Goal: Transaction & Acquisition: Book appointment/travel/reservation

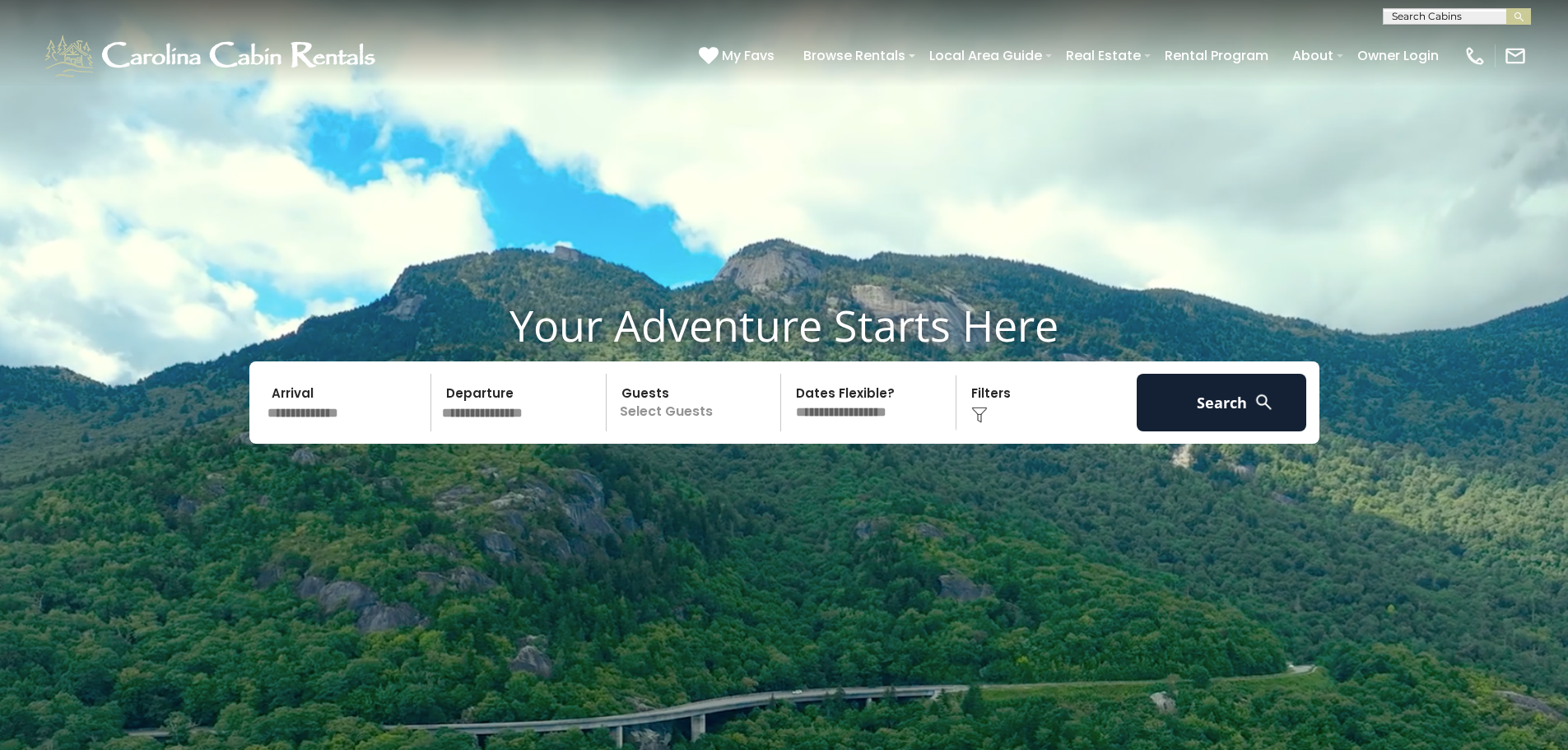
click at [292, 394] on input "text" at bounding box center [347, 402] width 171 height 57
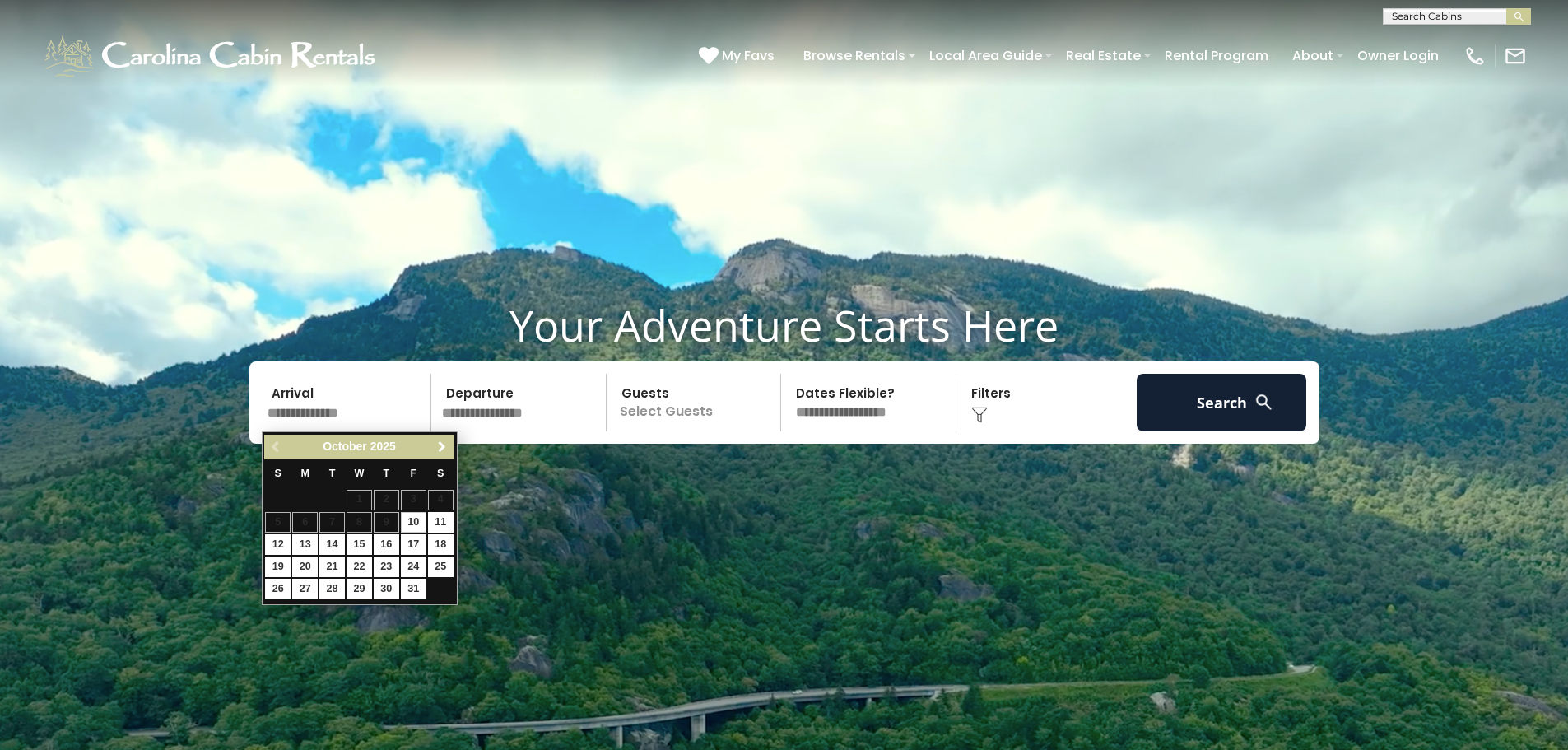
click at [440, 445] on span "Next" at bounding box center [442, 447] width 14 height 14
click at [440, 566] on link "27" at bounding box center [440, 567] width 25 height 20
type input "********"
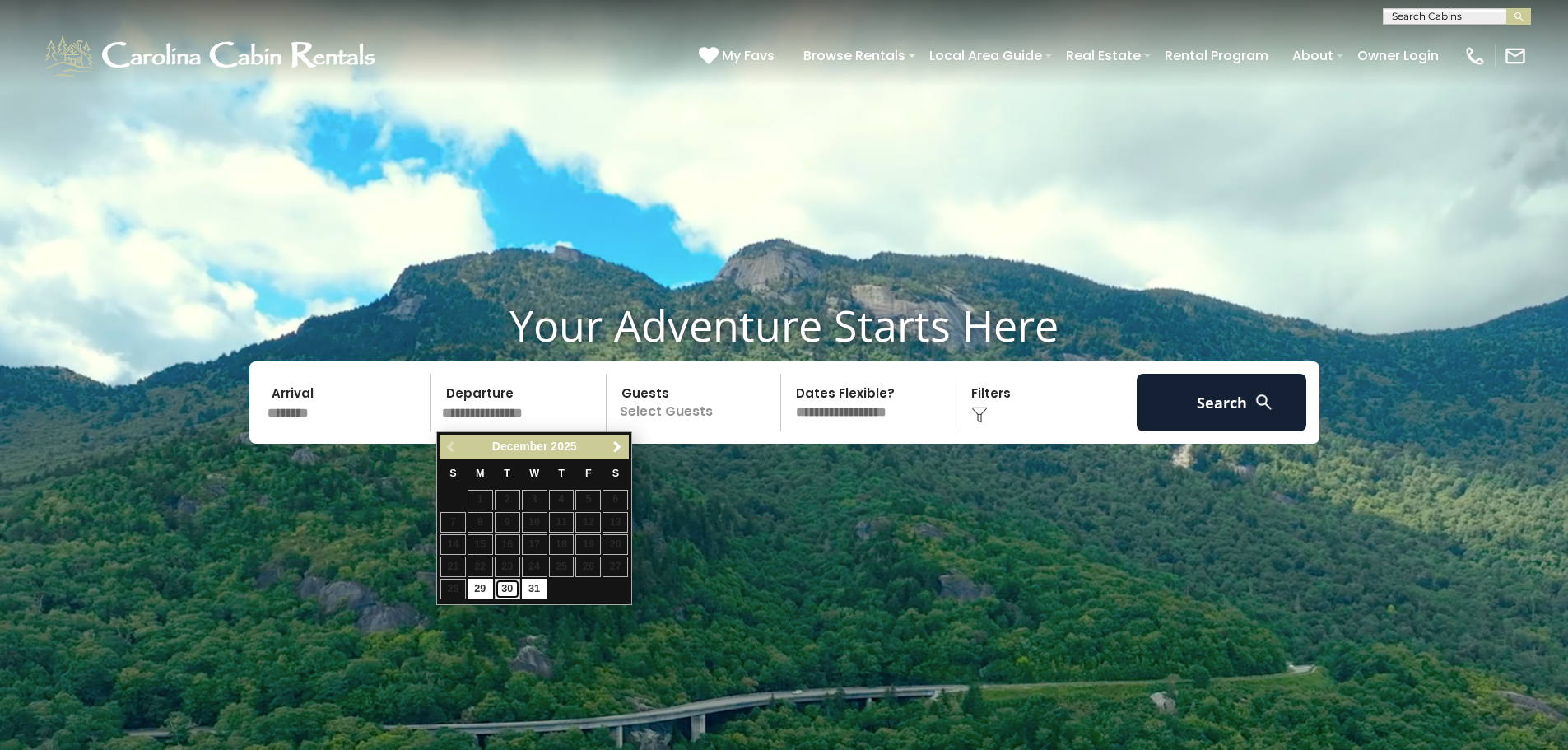
click at [504, 589] on link "30" at bounding box center [507, 589] width 25 height 20
type input "********"
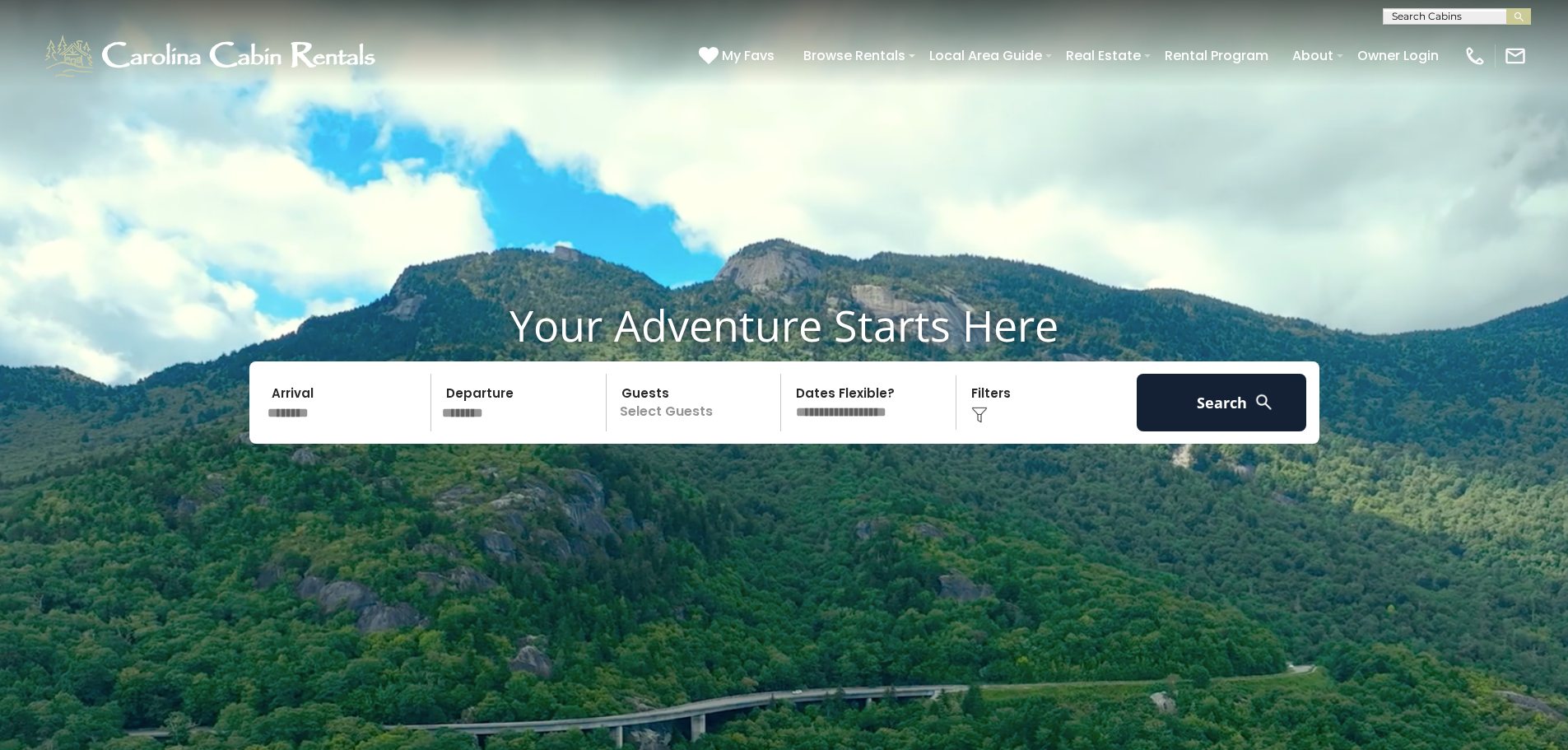
click at [667, 403] on p "Select Guests" at bounding box center [697, 402] width 170 height 57
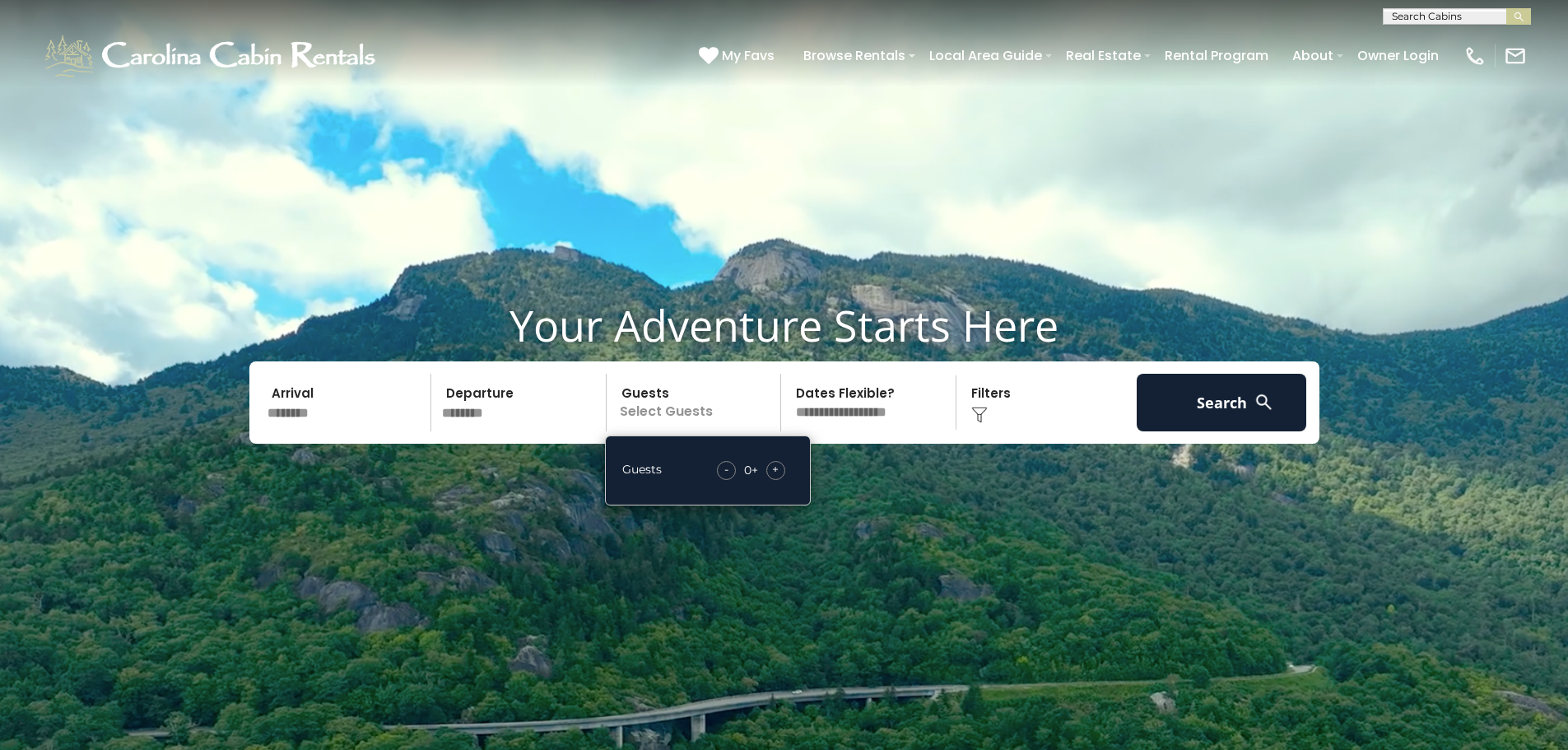
click at [777, 468] on span "+" at bounding box center [776, 468] width 7 height 16
click at [915, 500] on video at bounding box center [784, 392] width 1568 height 785
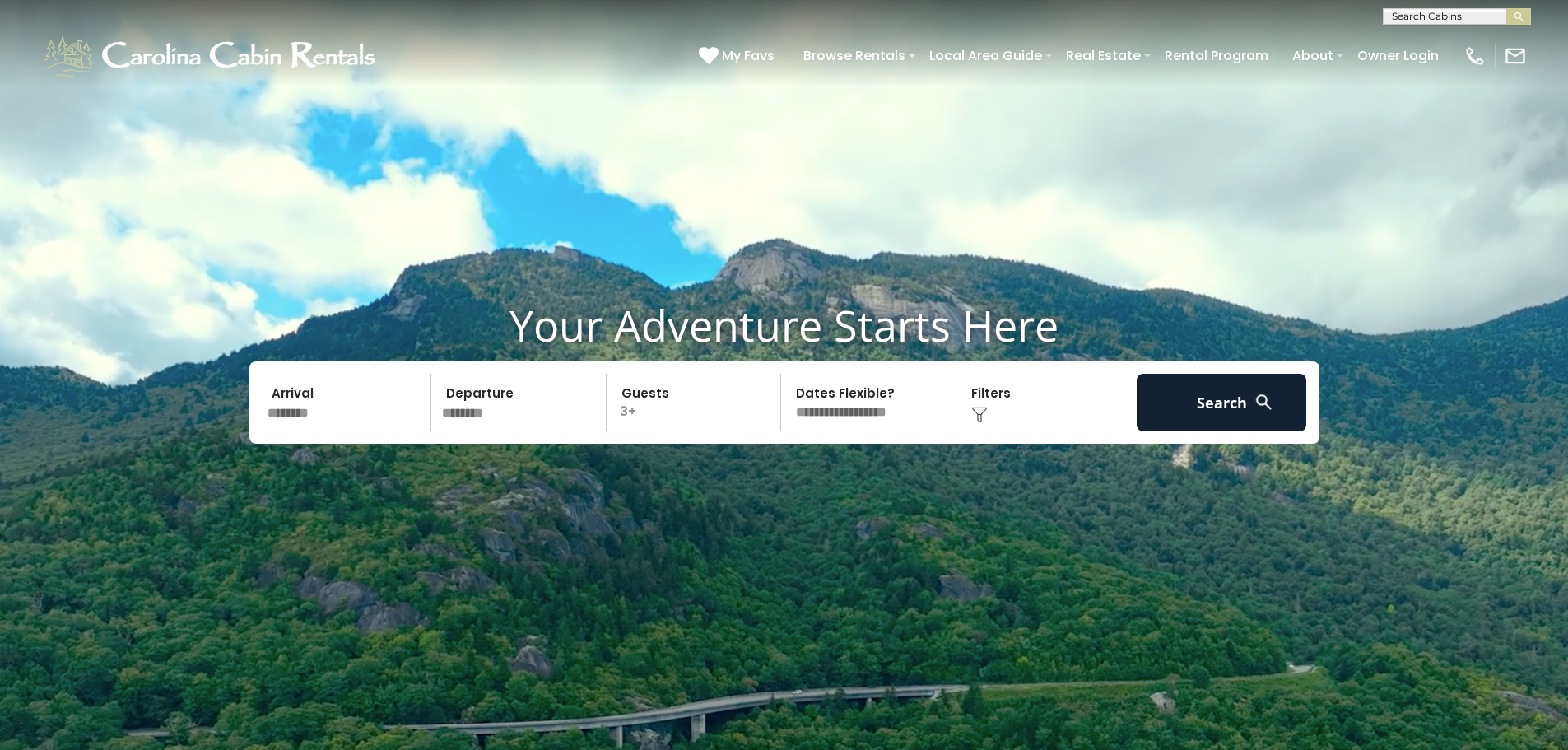
click at [867, 413] on select "**********" at bounding box center [871, 402] width 170 height 57
select select "*"
click at [786, 374] on select "**********" at bounding box center [871, 402] width 170 height 57
click at [899, 483] on video at bounding box center [784, 392] width 1568 height 785
click at [1215, 401] on button "Search" at bounding box center [1222, 402] width 171 height 57
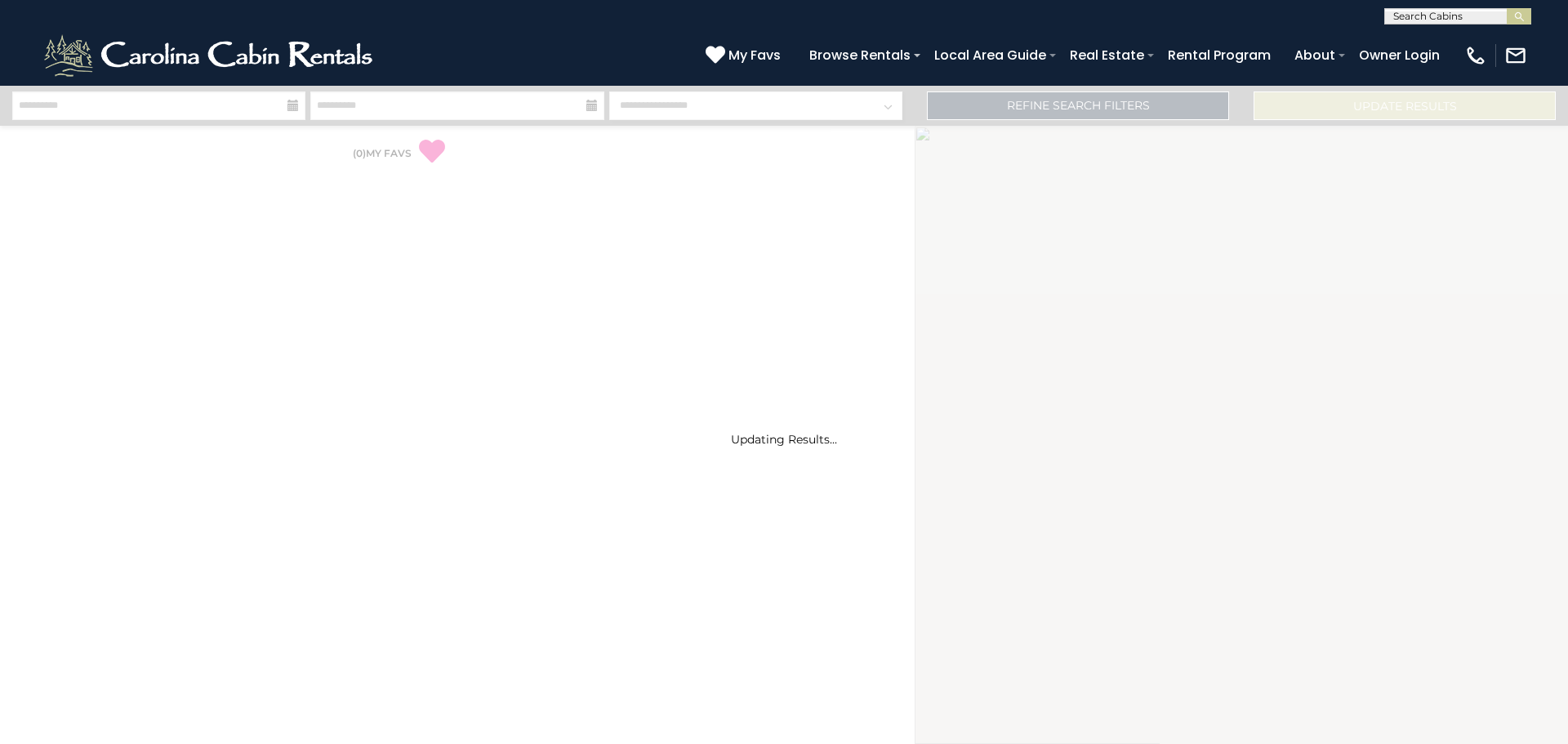
select select "*"
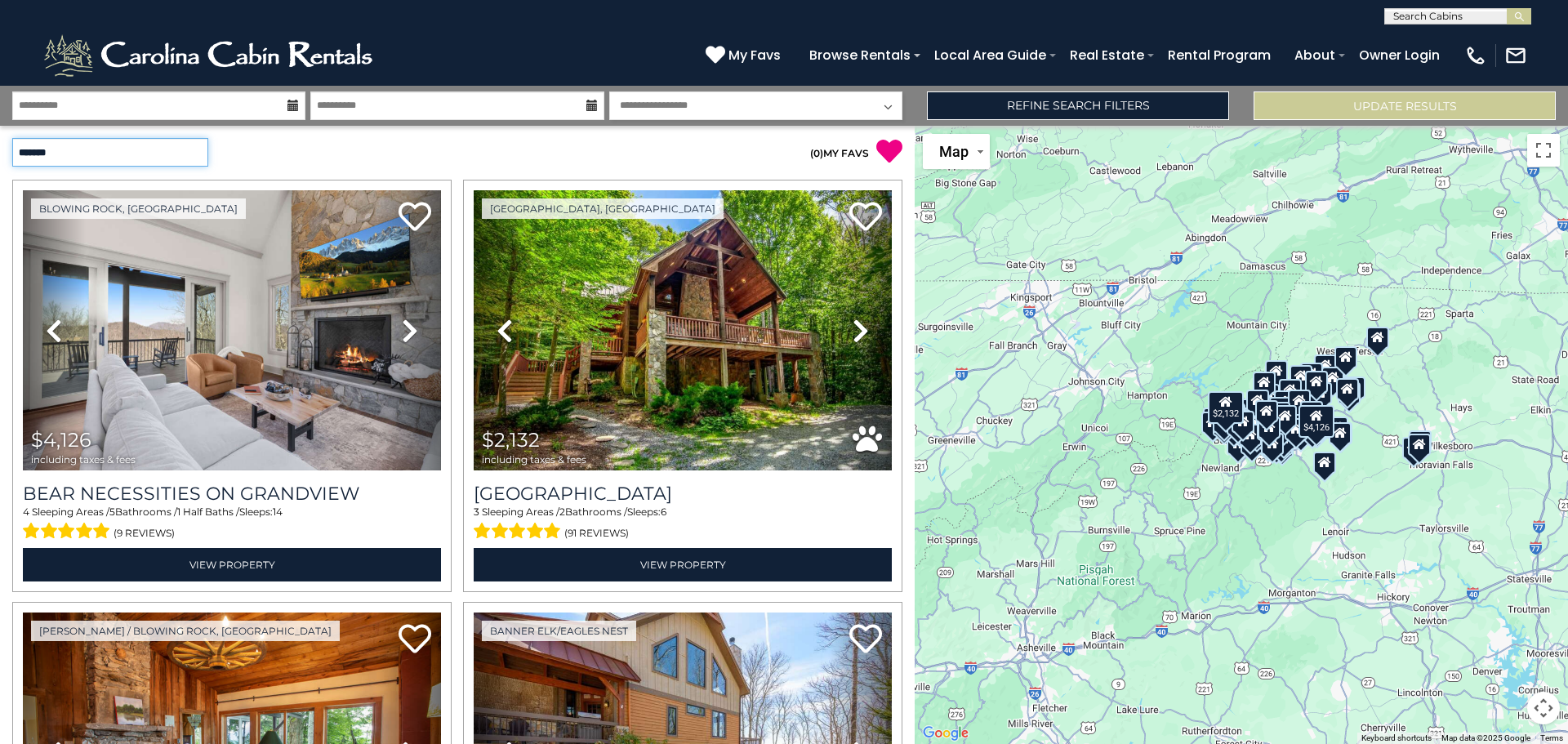
click at [198, 145] on select "**********" at bounding box center [111, 153] width 196 height 29
select select "*********"
click at [13, 138] on select "**********" at bounding box center [111, 153] width 196 height 29
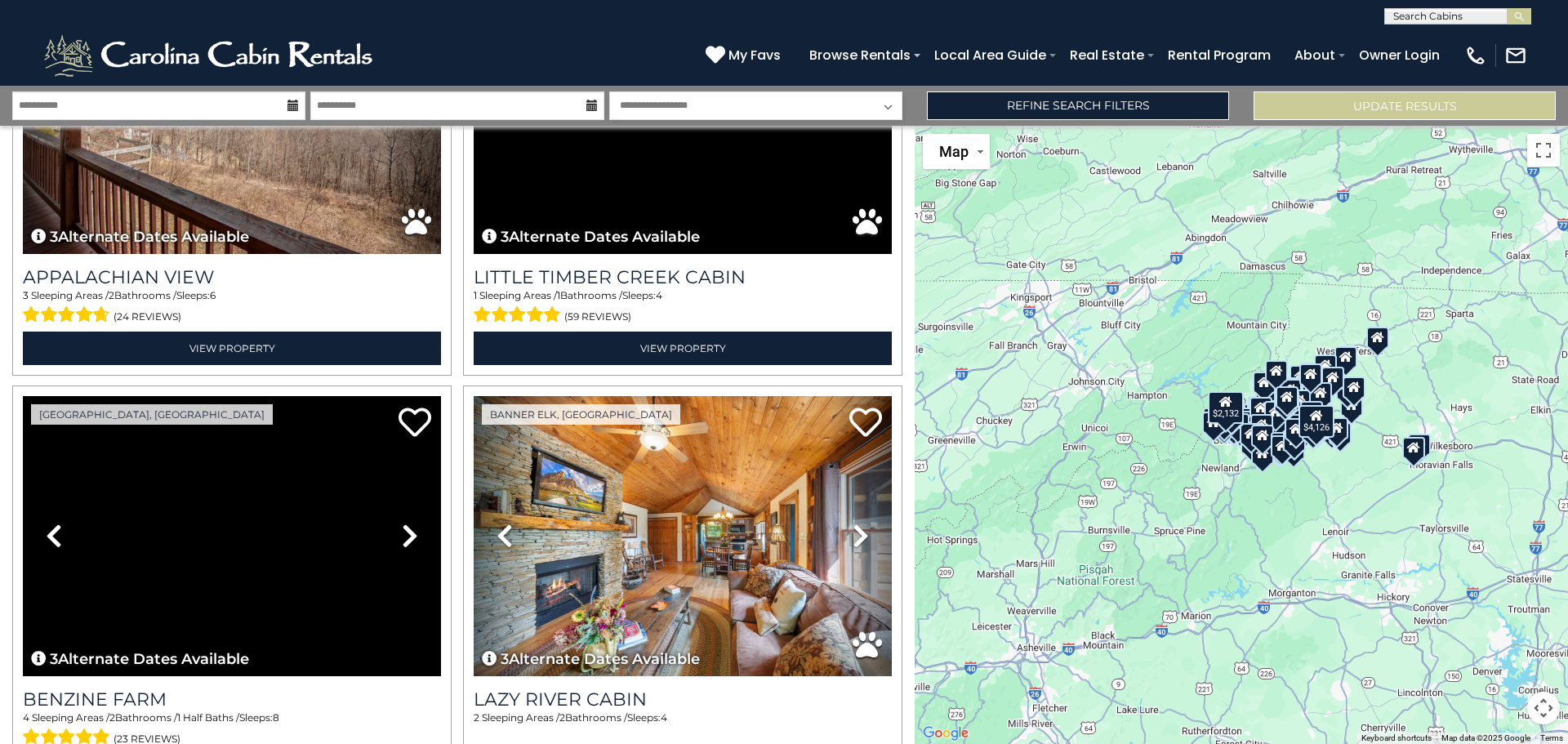
scroll to position [1225, 0]
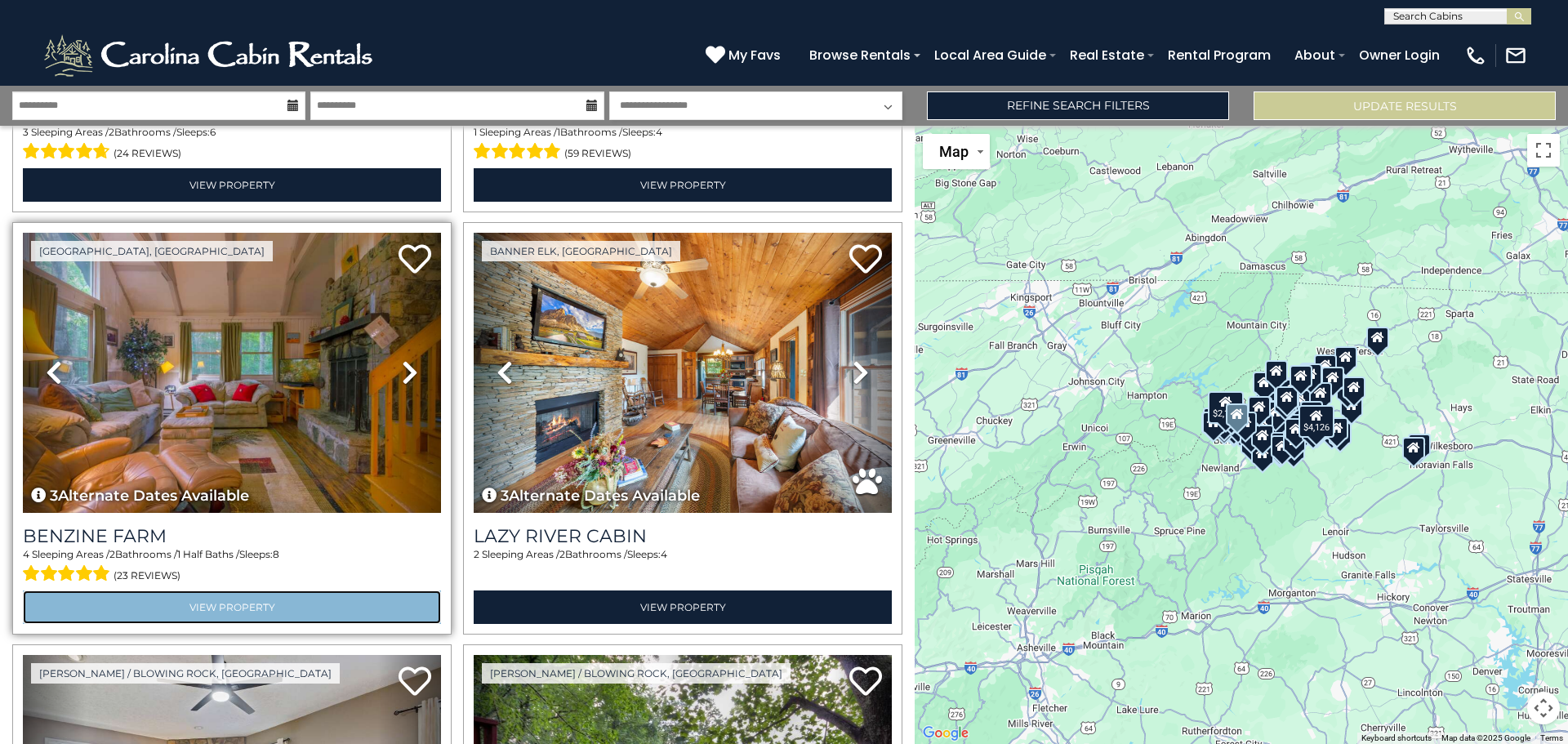
click at [200, 593] on link "View Property" at bounding box center [231, 607] width 418 height 34
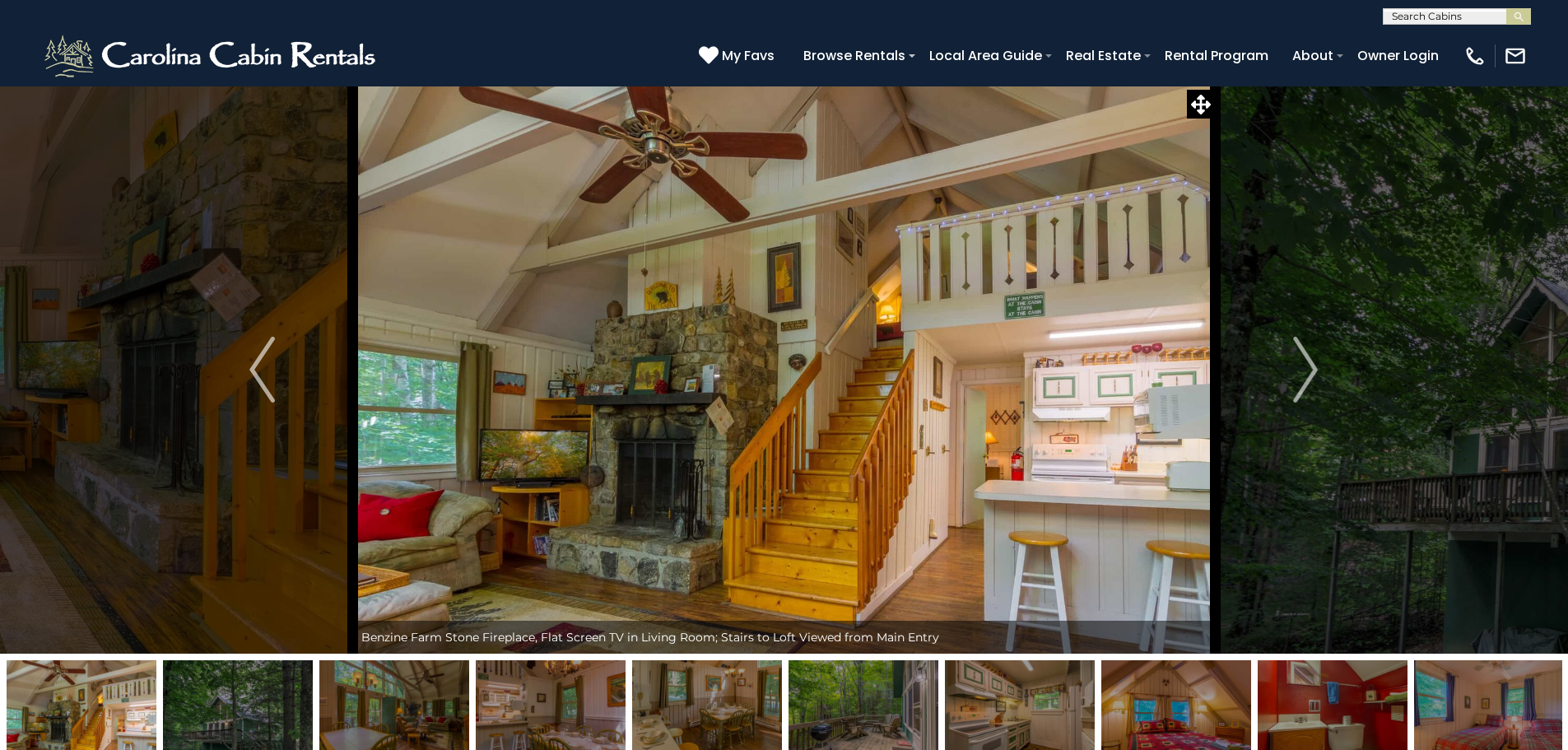
click at [1304, 372] on img "Next" at bounding box center [1305, 370] width 25 height 66
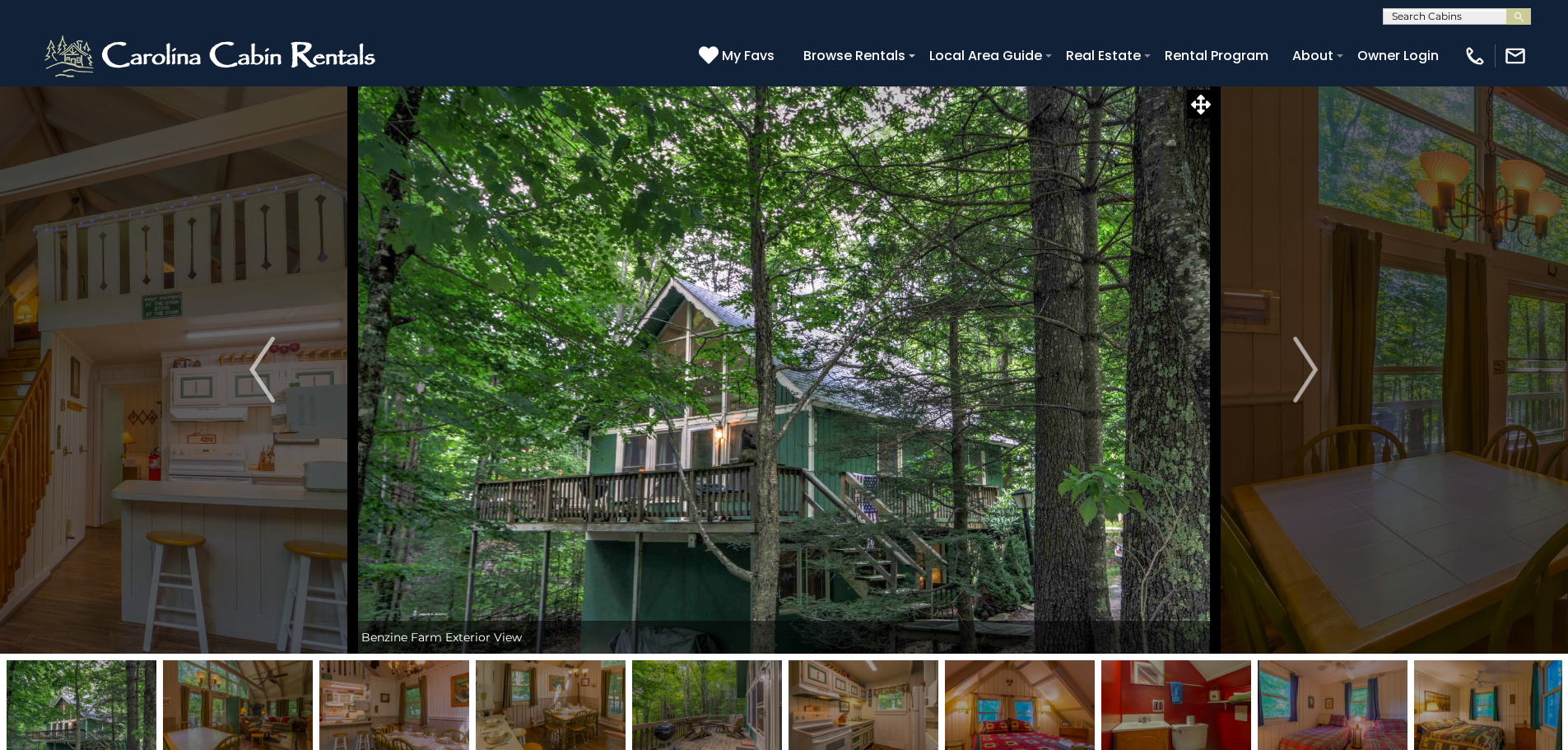
click at [1304, 372] on img "Next" at bounding box center [1305, 370] width 25 height 66
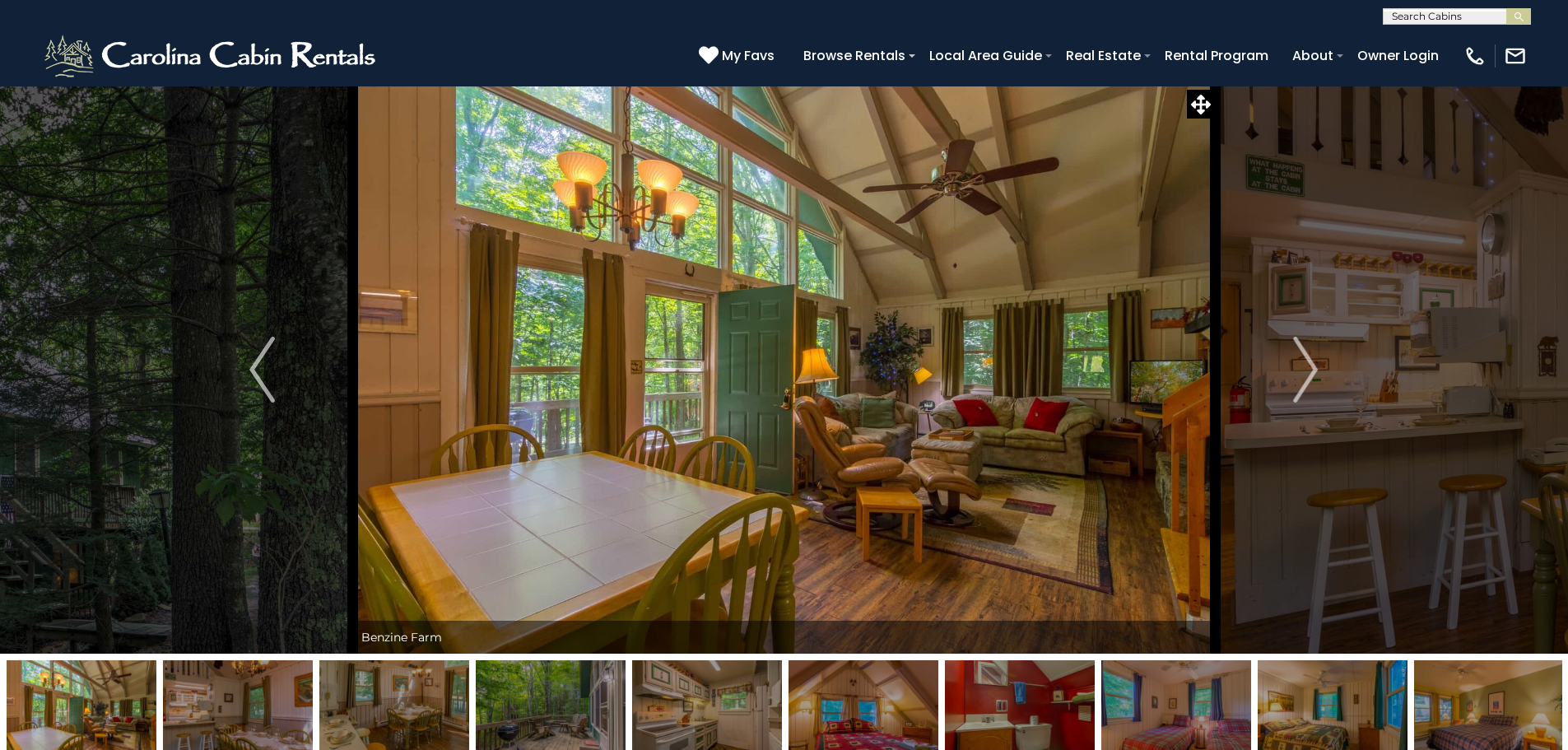
click at [1304, 372] on img "Next" at bounding box center [1305, 370] width 25 height 66
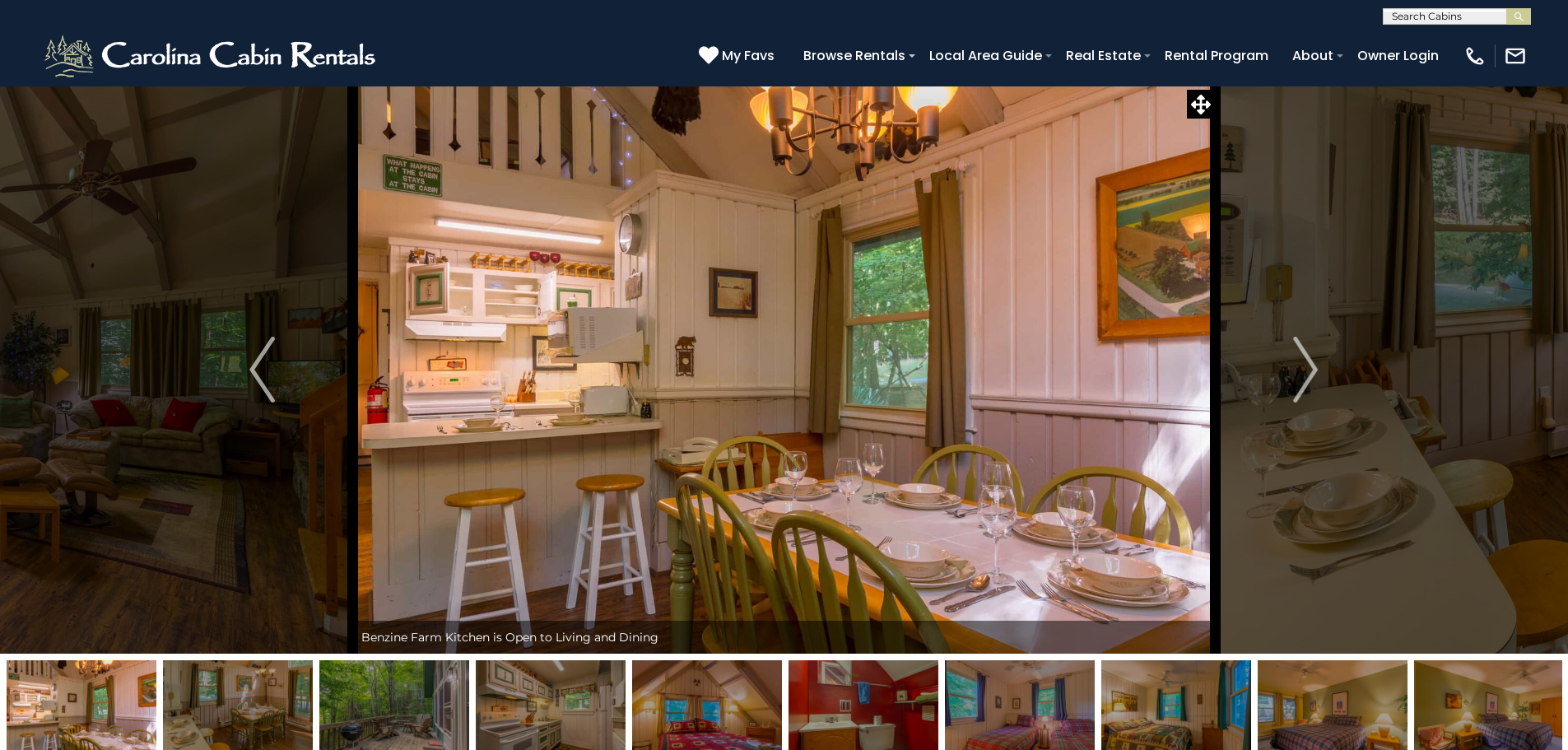
click at [1304, 372] on img "Next" at bounding box center [1305, 370] width 25 height 66
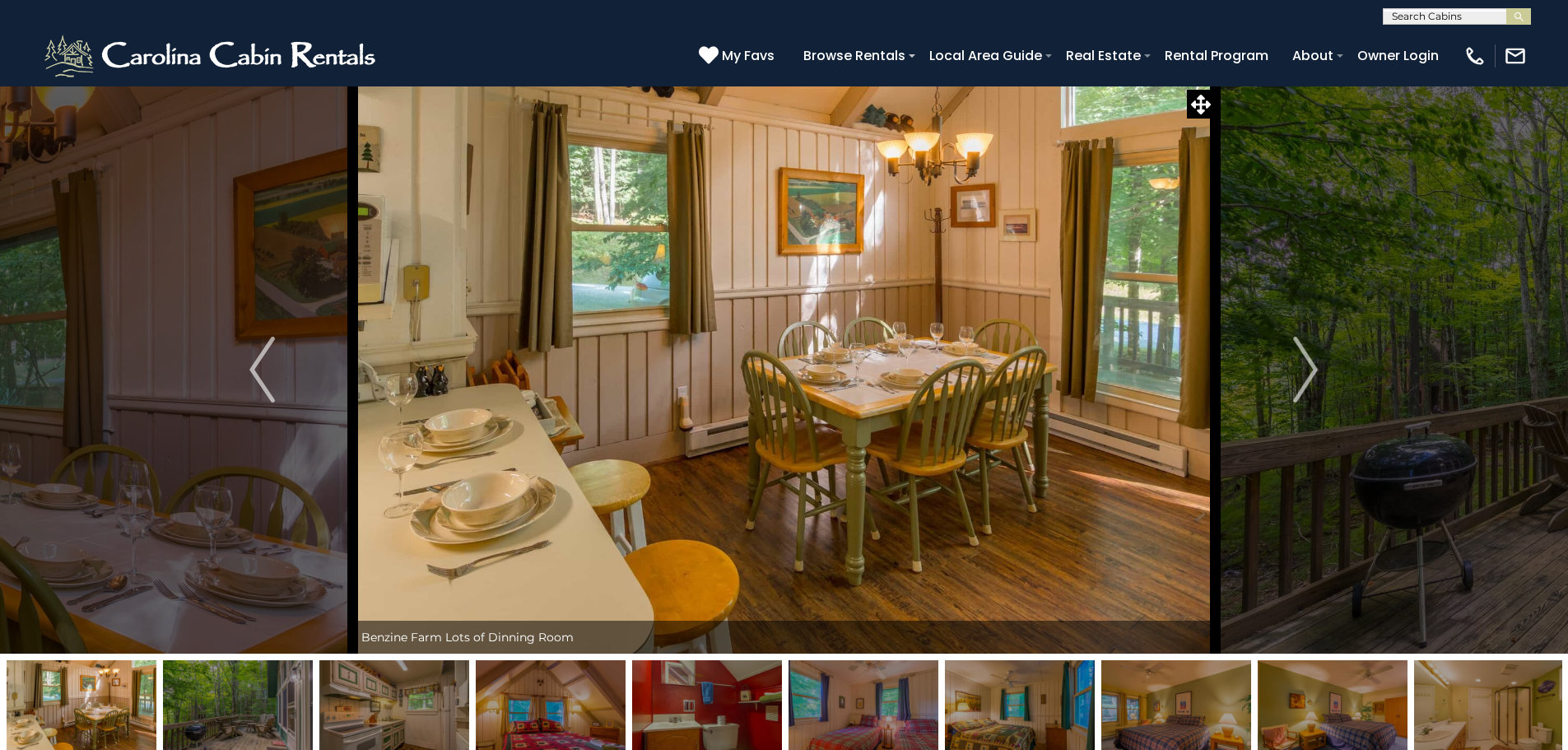
click at [1304, 372] on img "Next" at bounding box center [1305, 370] width 25 height 66
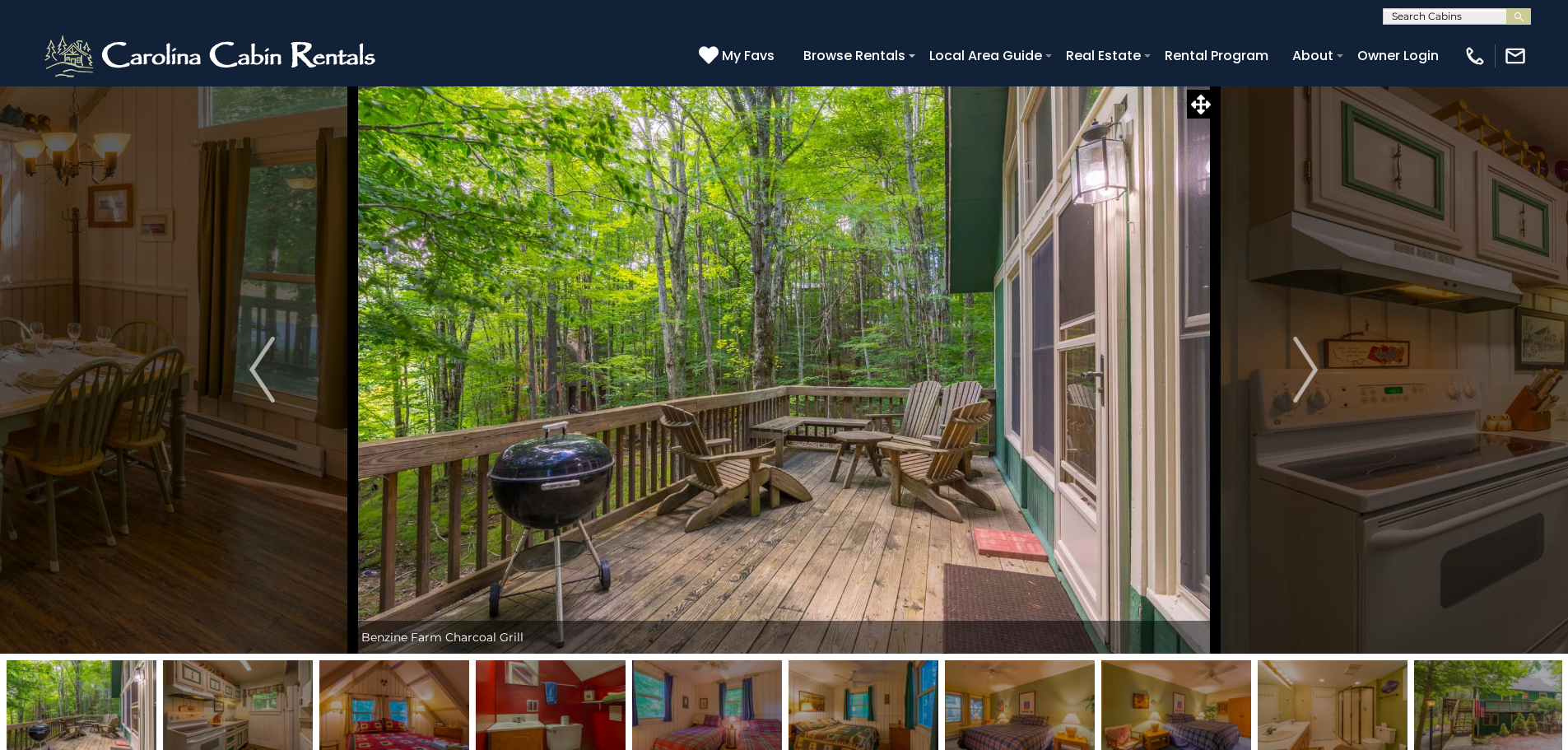
click at [1304, 372] on img "Next" at bounding box center [1305, 370] width 25 height 66
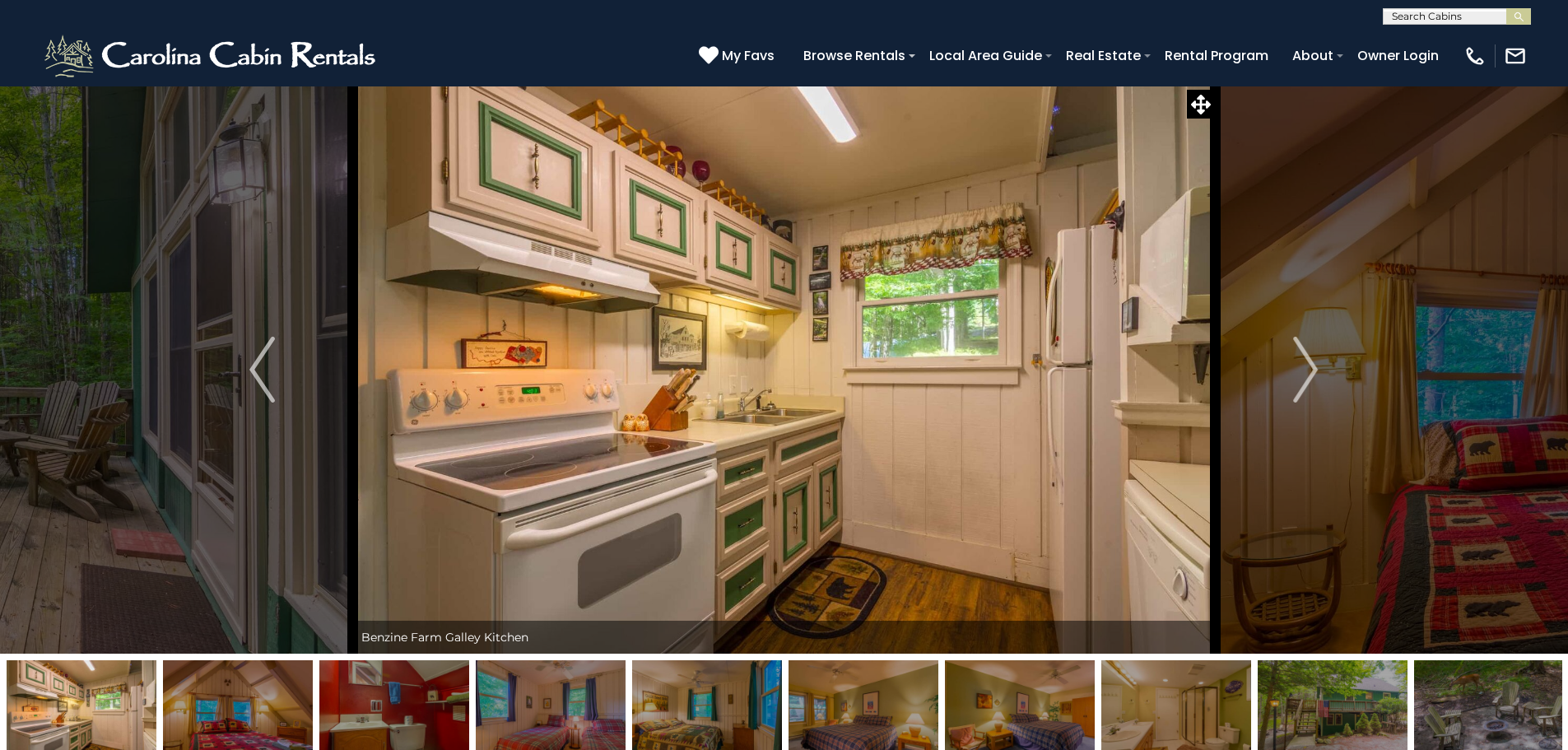
click at [1304, 372] on img "Next" at bounding box center [1305, 370] width 25 height 66
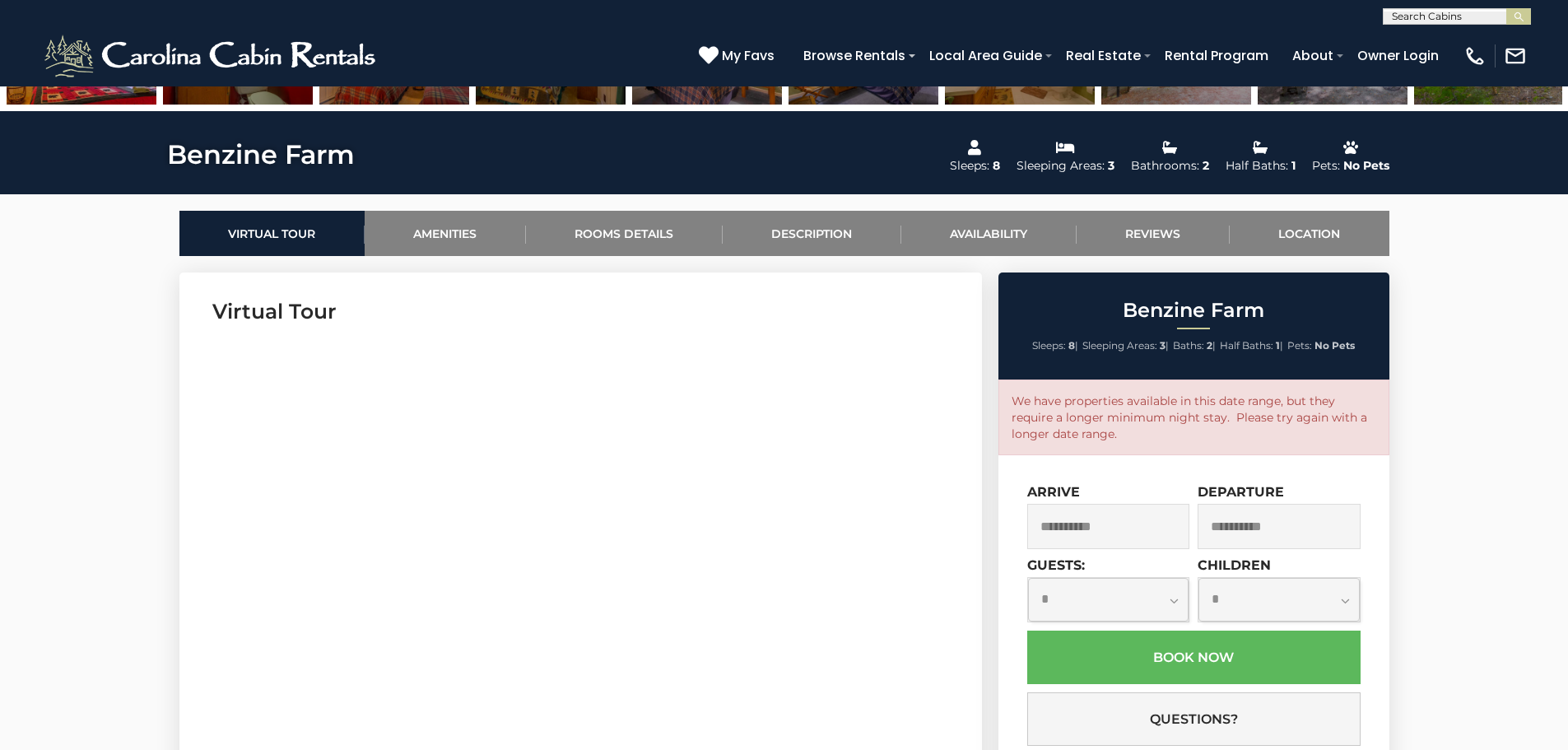
scroll to position [742, 0]
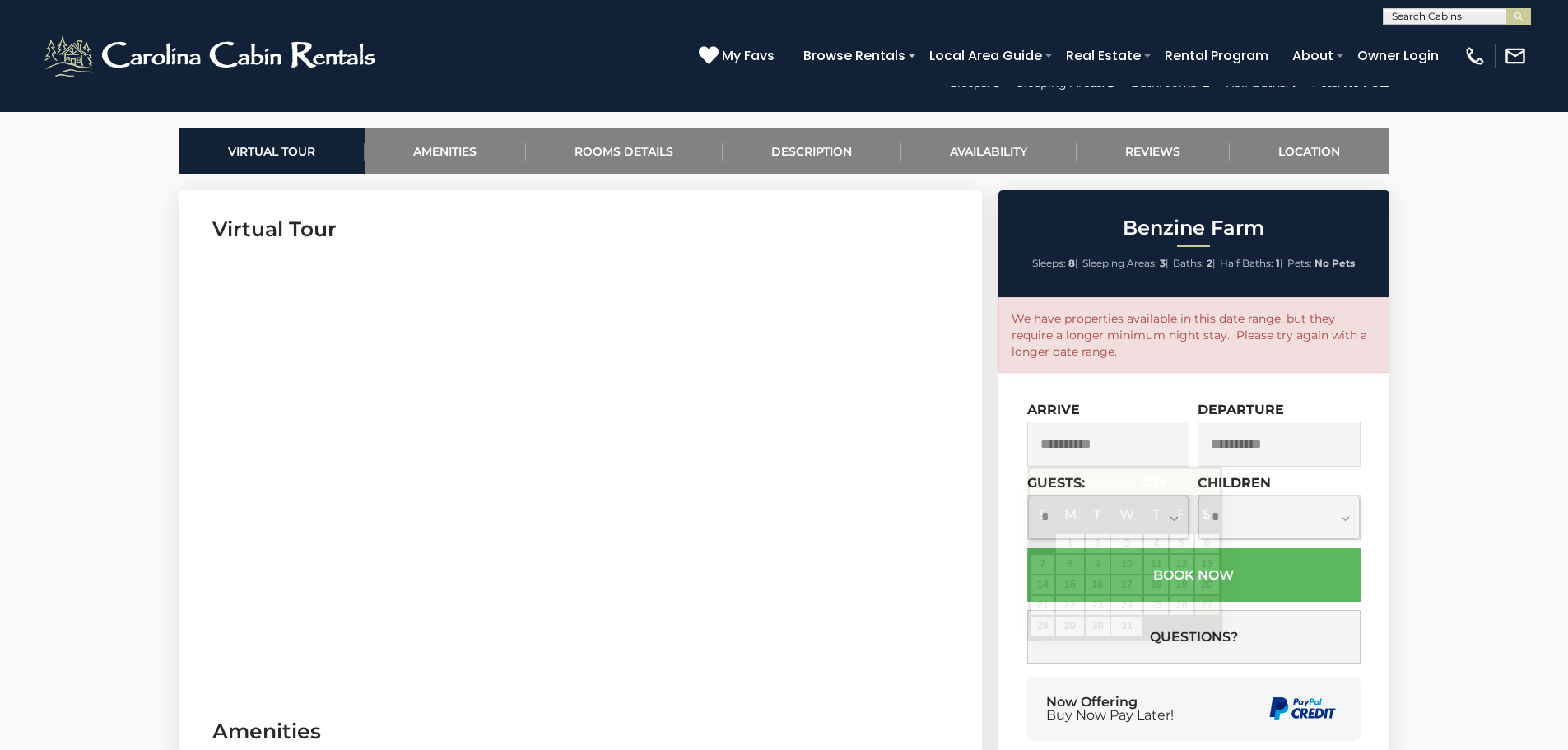
click at [1150, 454] on input "**********" at bounding box center [1109, 445] width 163 height 46
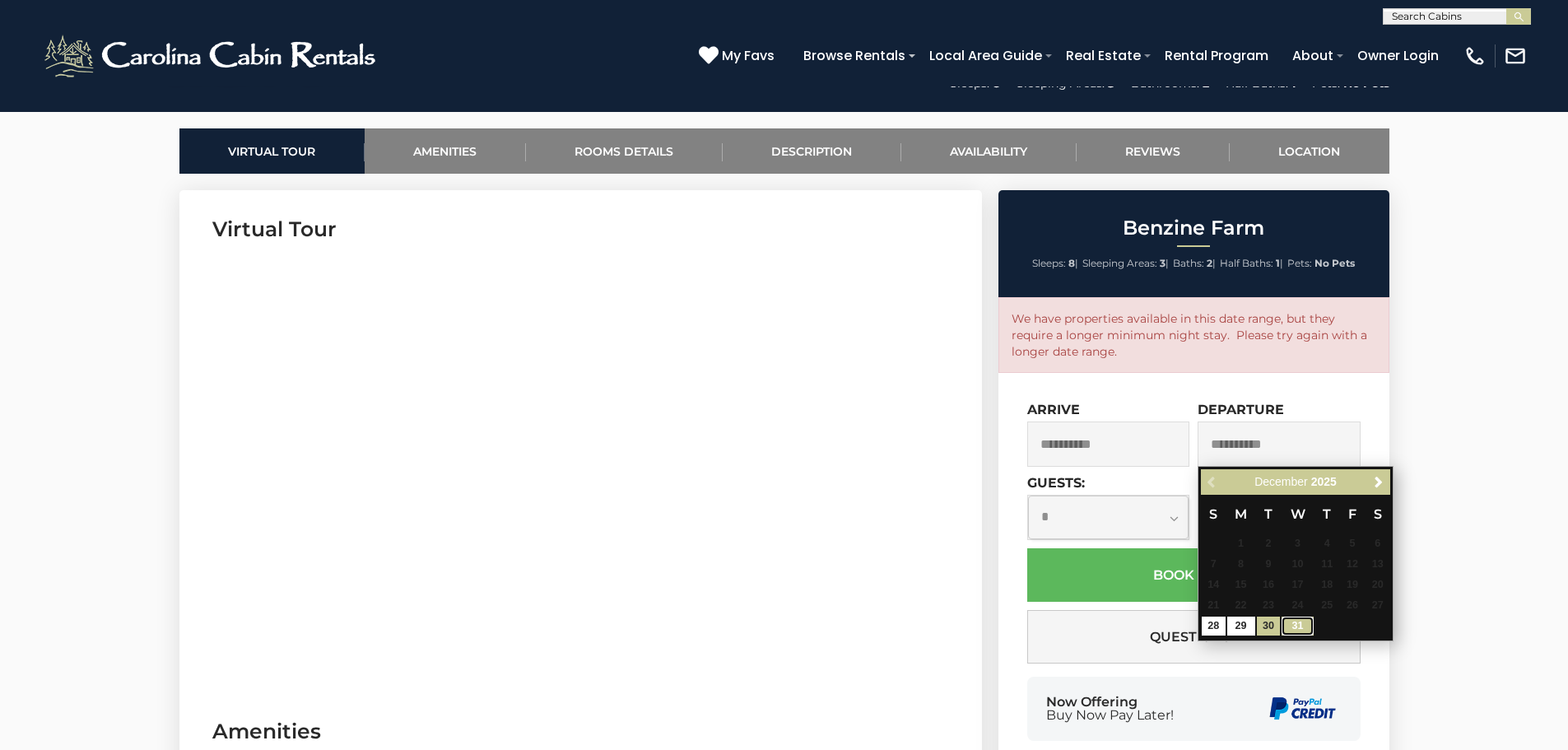
click at [1296, 625] on link "31" at bounding box center [1297, 627] width 31 height 19
type input "**********"
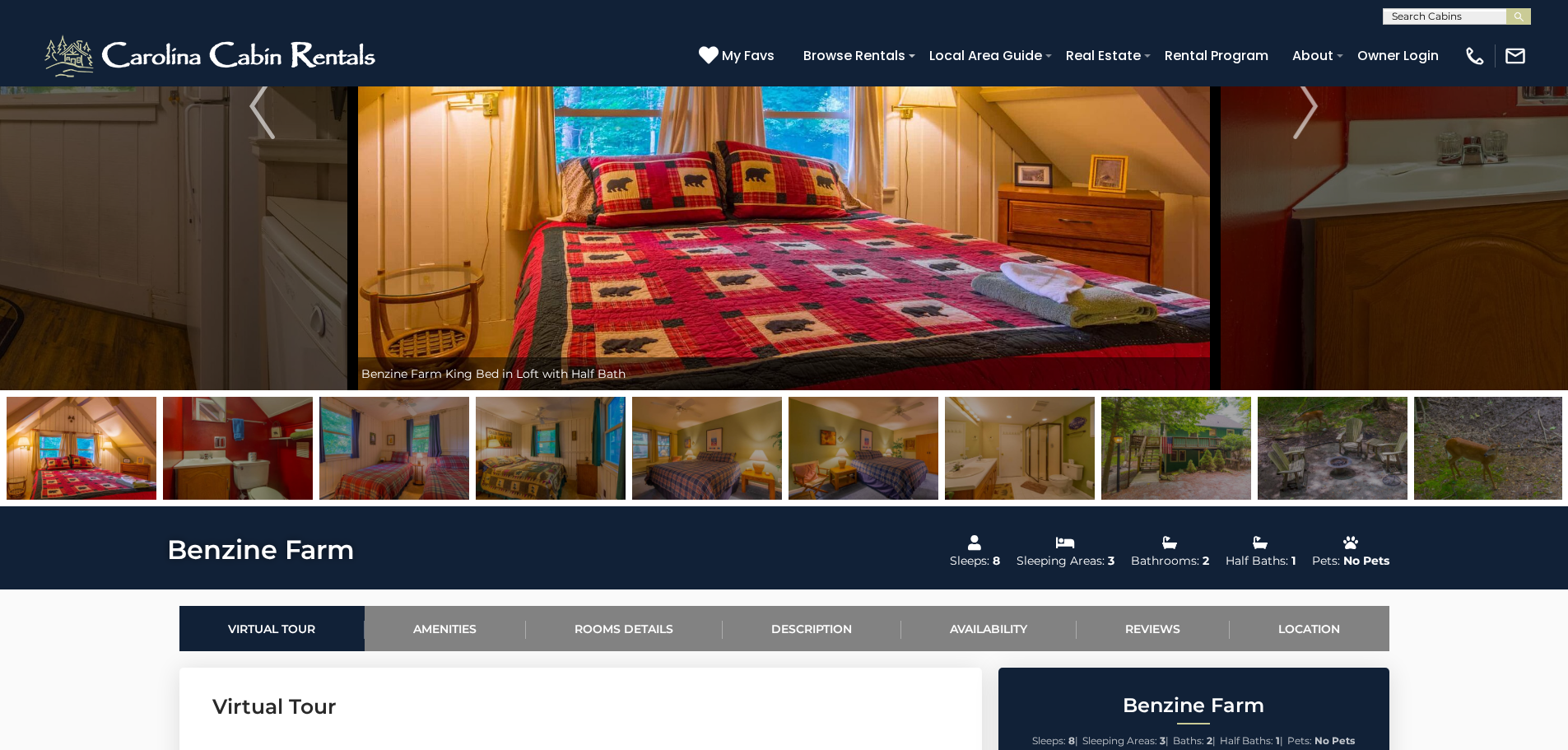
scroll to position [131, 0]
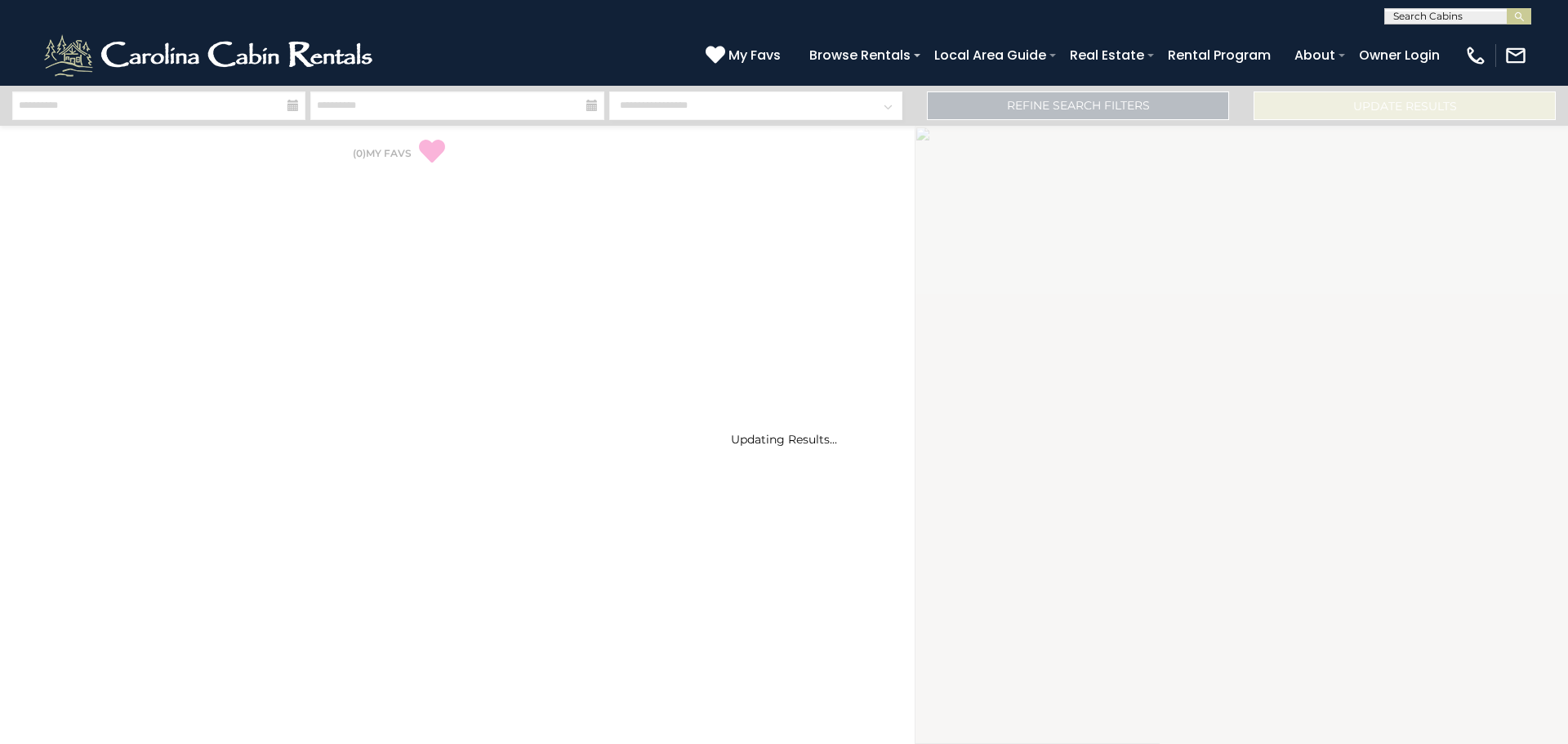
select select "*"
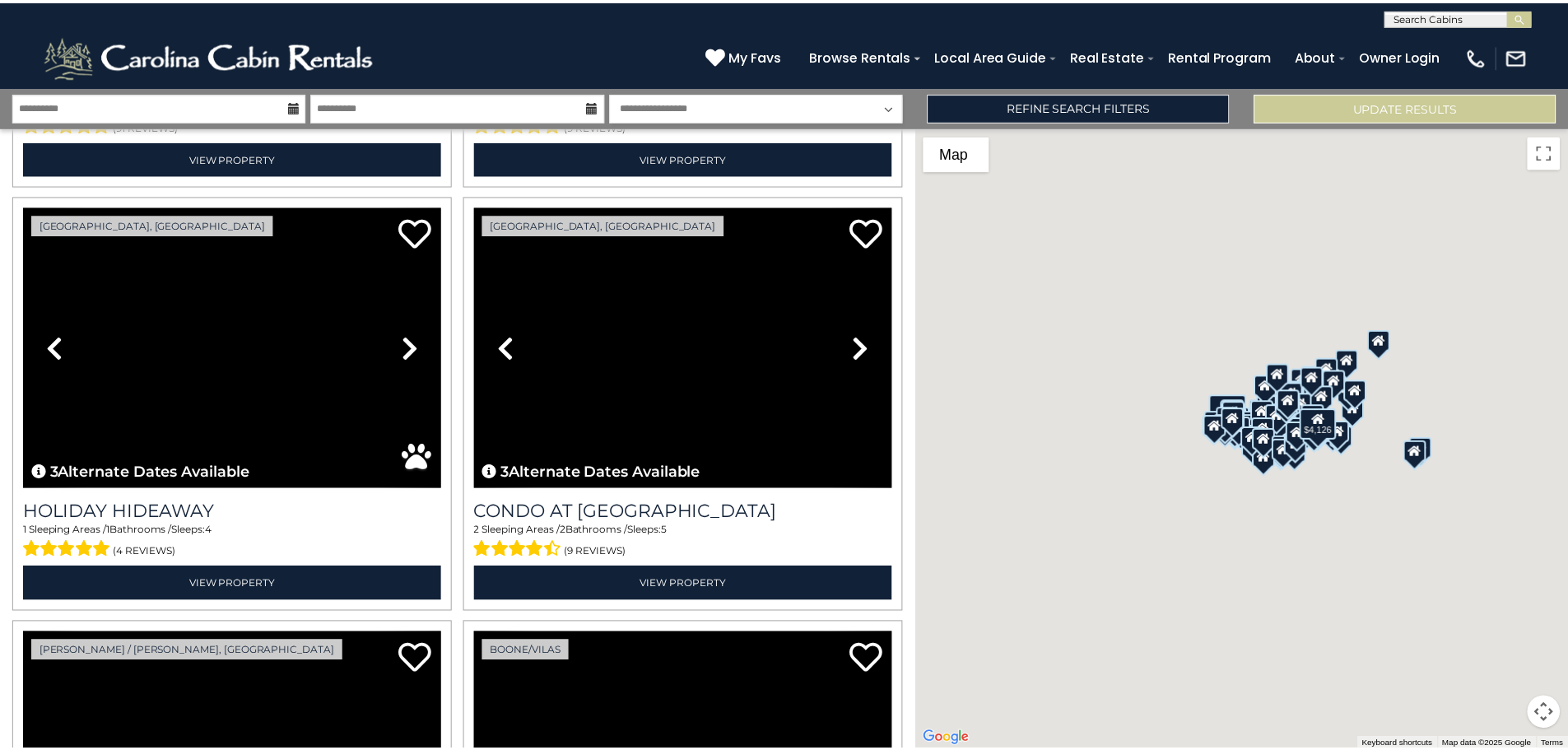
scroll to position [82, 0]
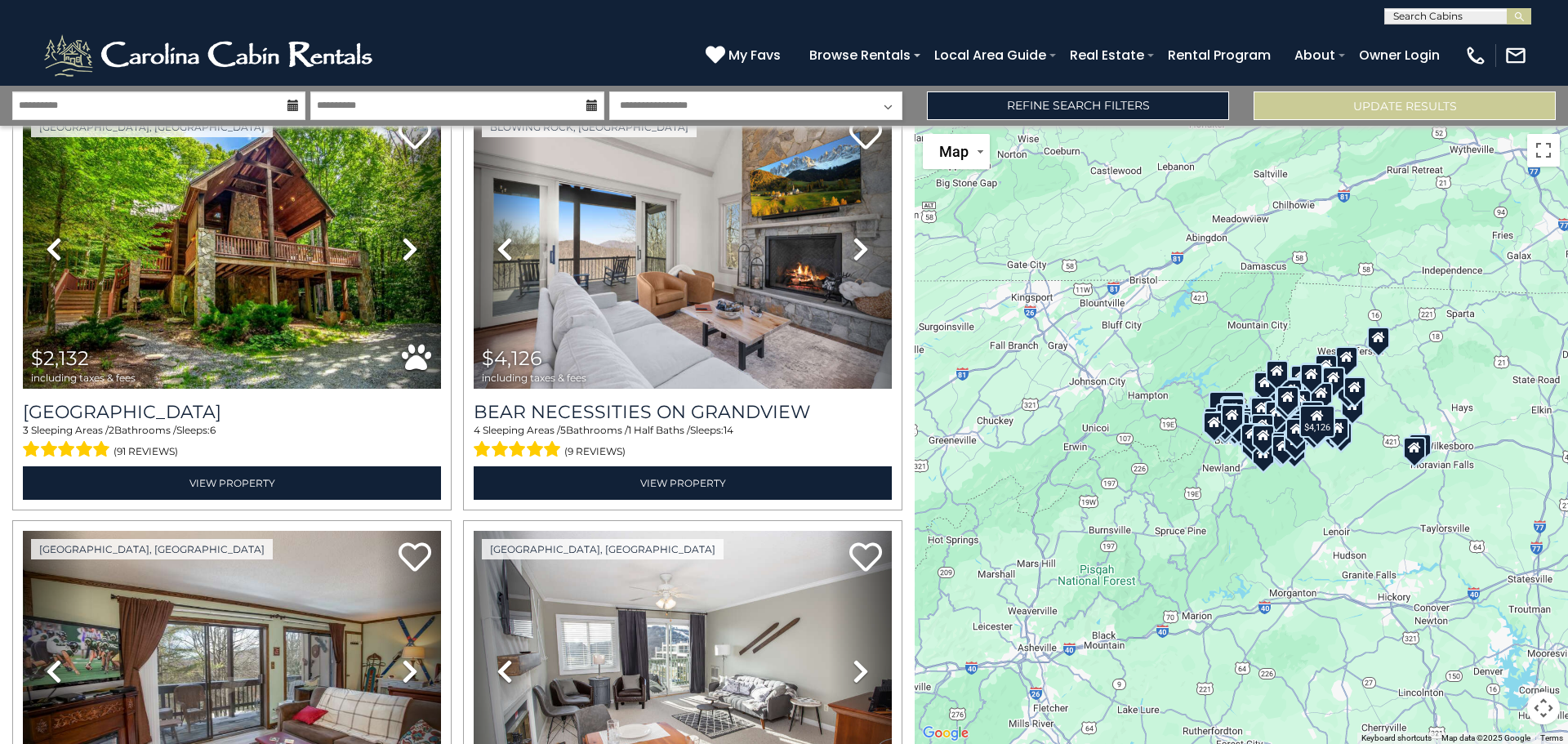
click at [588, 104] on icon at bounding box center [592, 106] width 12 height 12
click at [480, 112] on input "**********" at bounding box center [457, 106] width 293 height 29
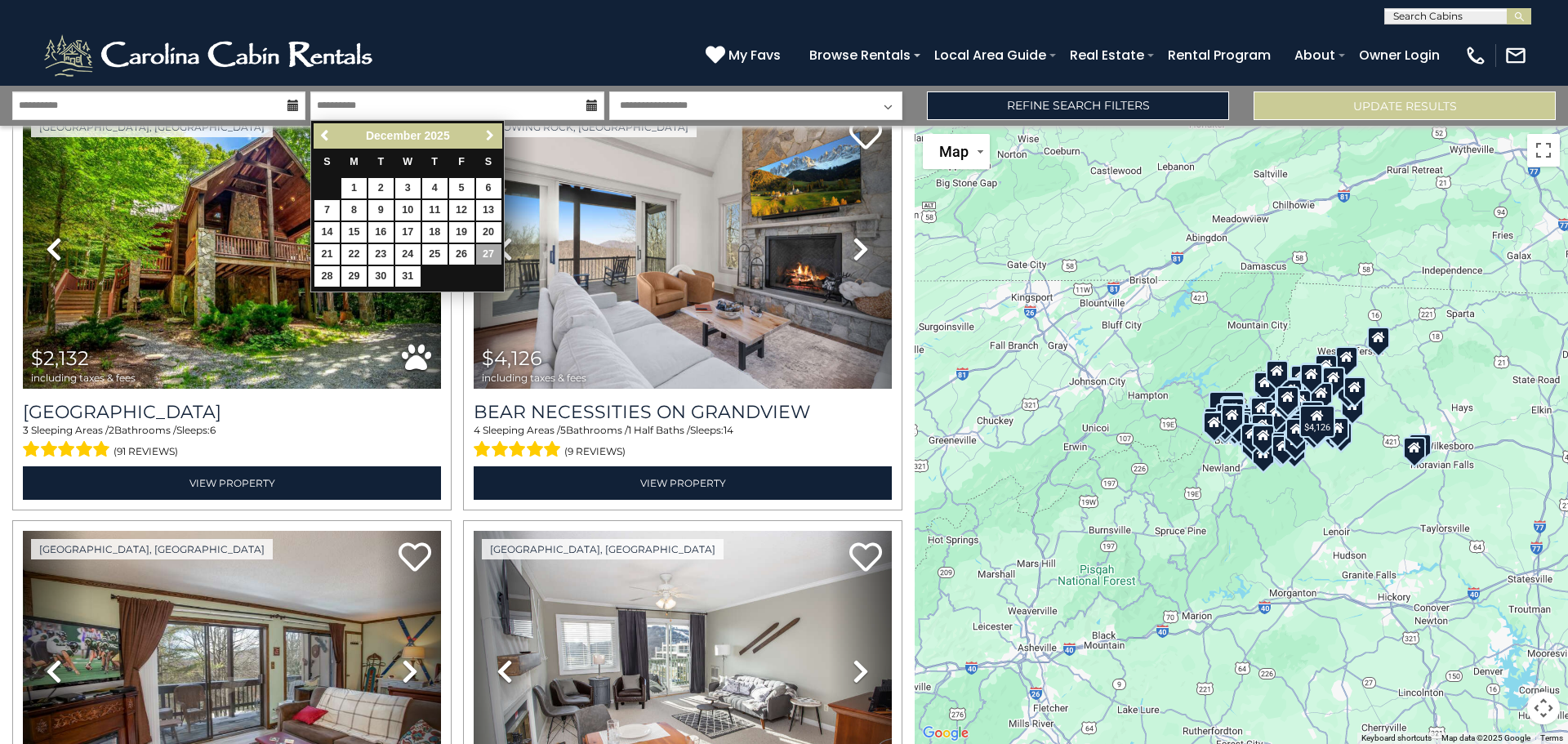
click at [493, 131] on span "Next" at bounding box center [491, 136] width 13 height 13
click at [324, 128] on link "Previous" at bounding box center [325, 136] width 20 height 20
click at [407, 272] on link "31" at bounding box center [408, 277] width 25 height 20
type input "********"
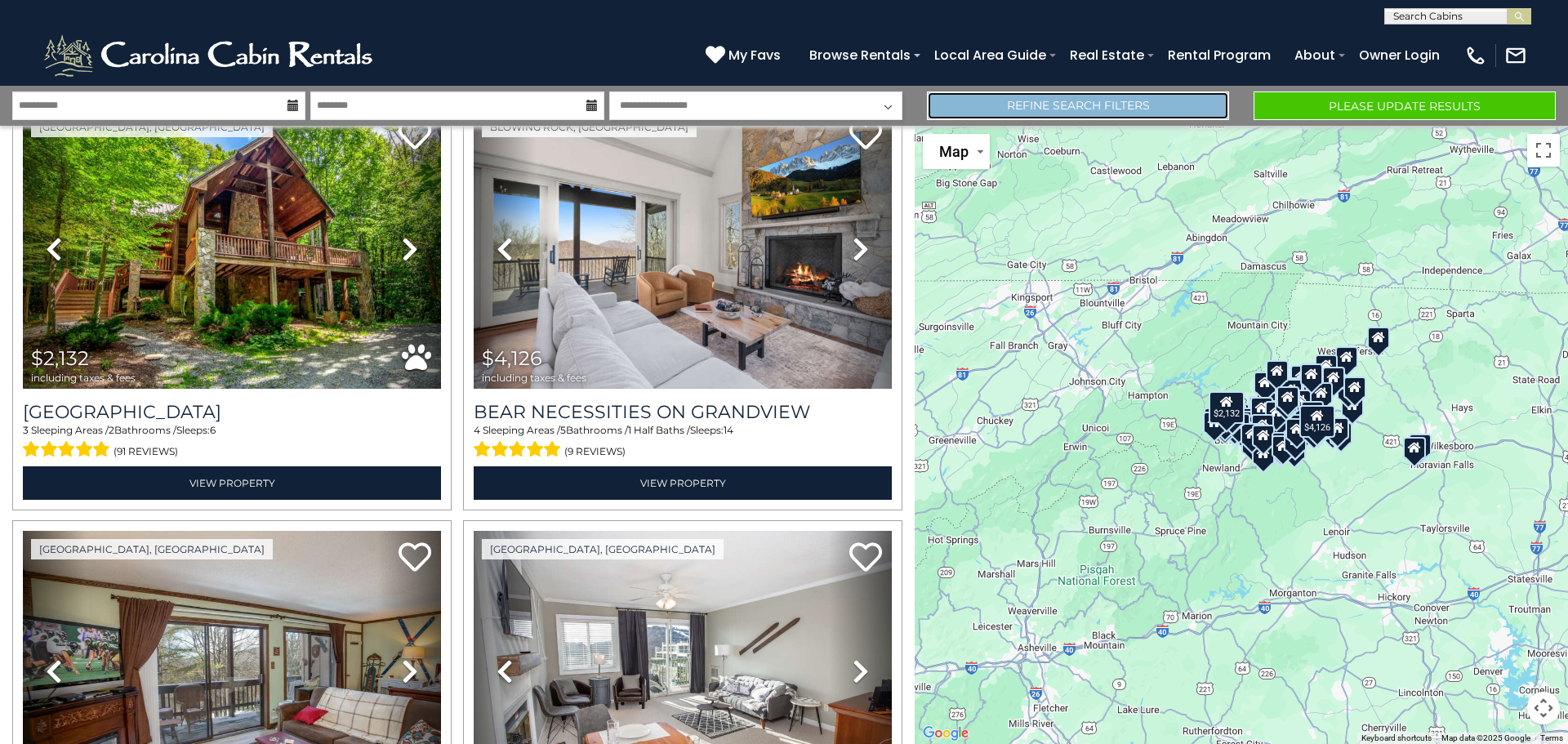
click at [1081, 105] on link "Refine Search Filters" at bounding box center [1077, 106] width 302 height 29
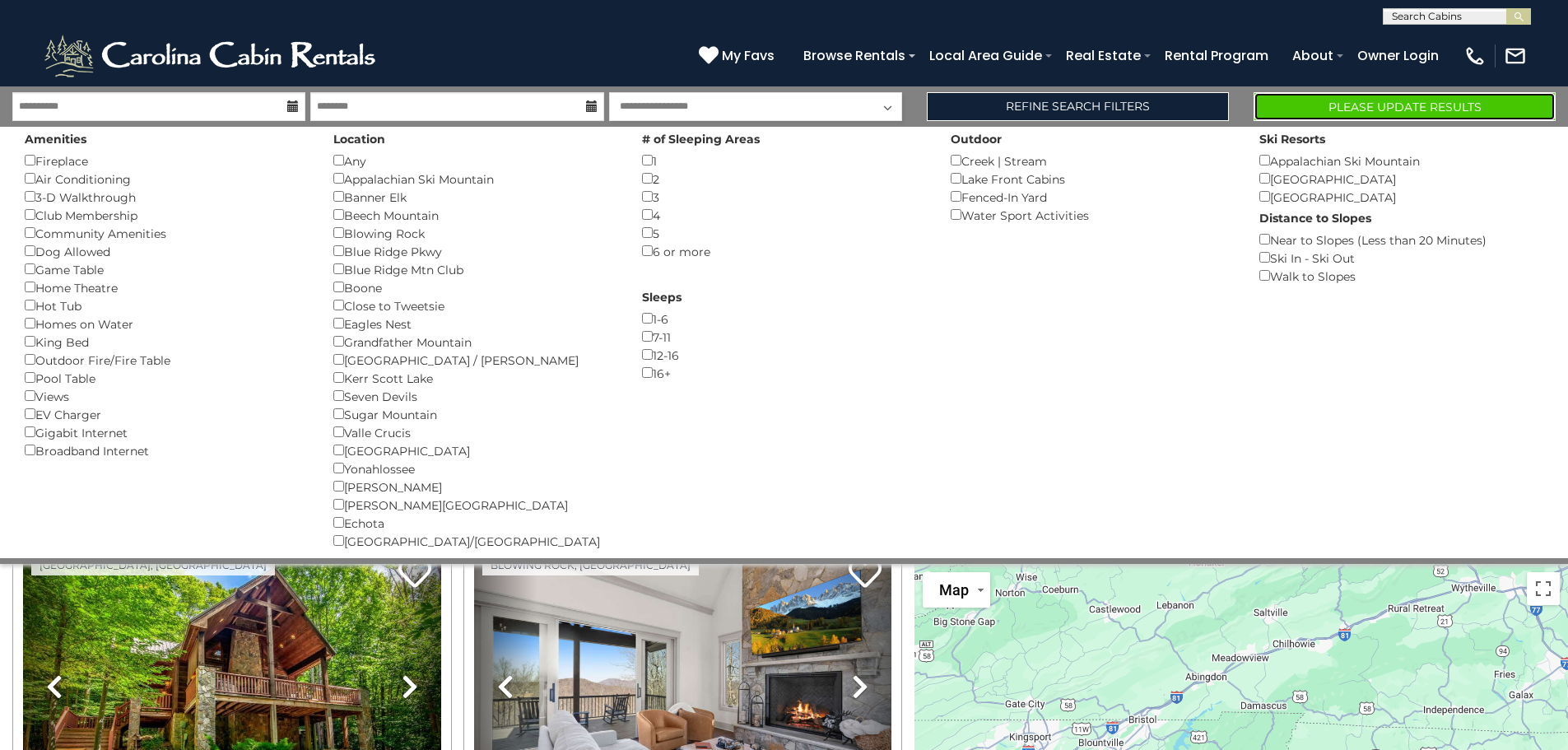
click at [1390, 109] on button "Please Update Results" at bounding box center [1404, 107] width 302 height 29
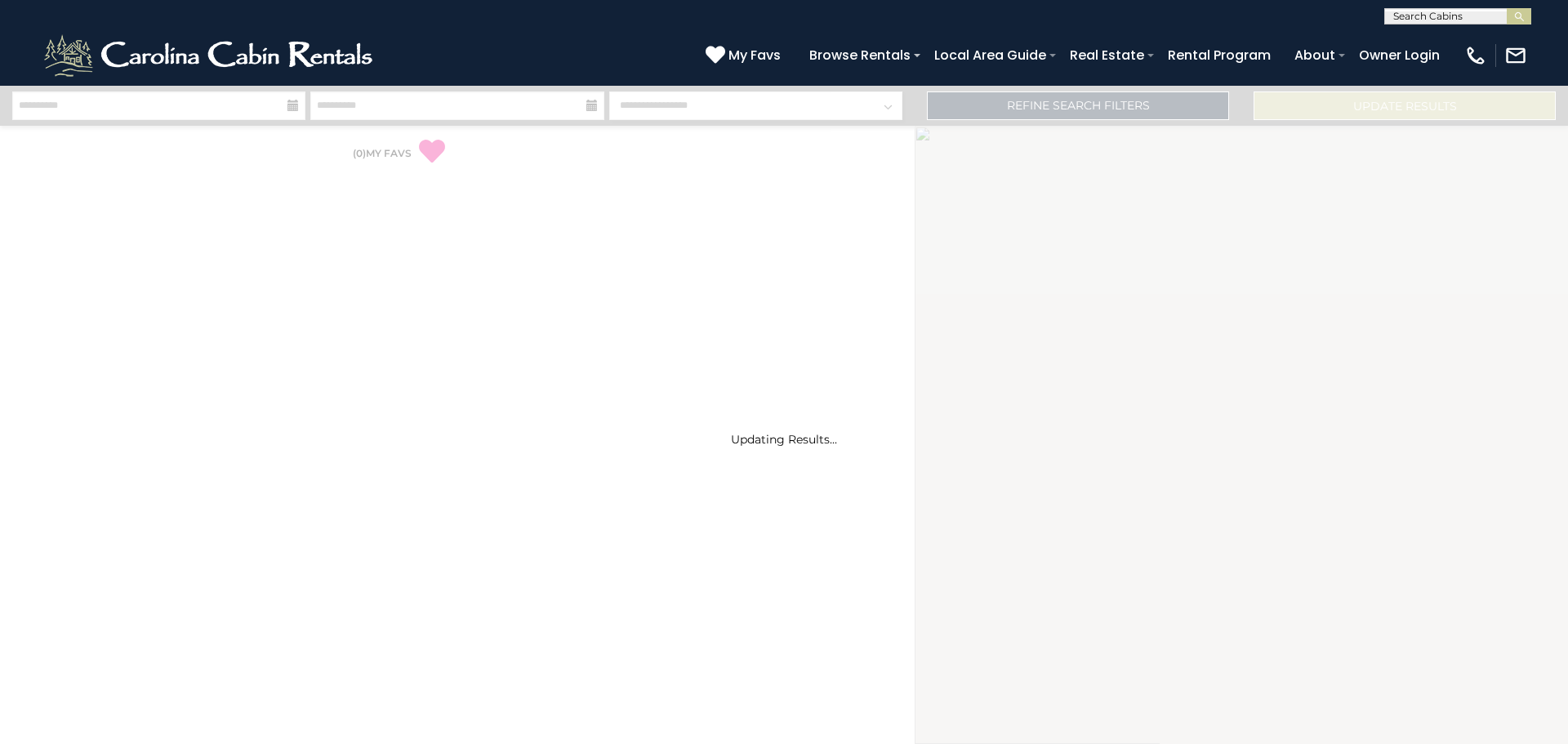
select select "*"
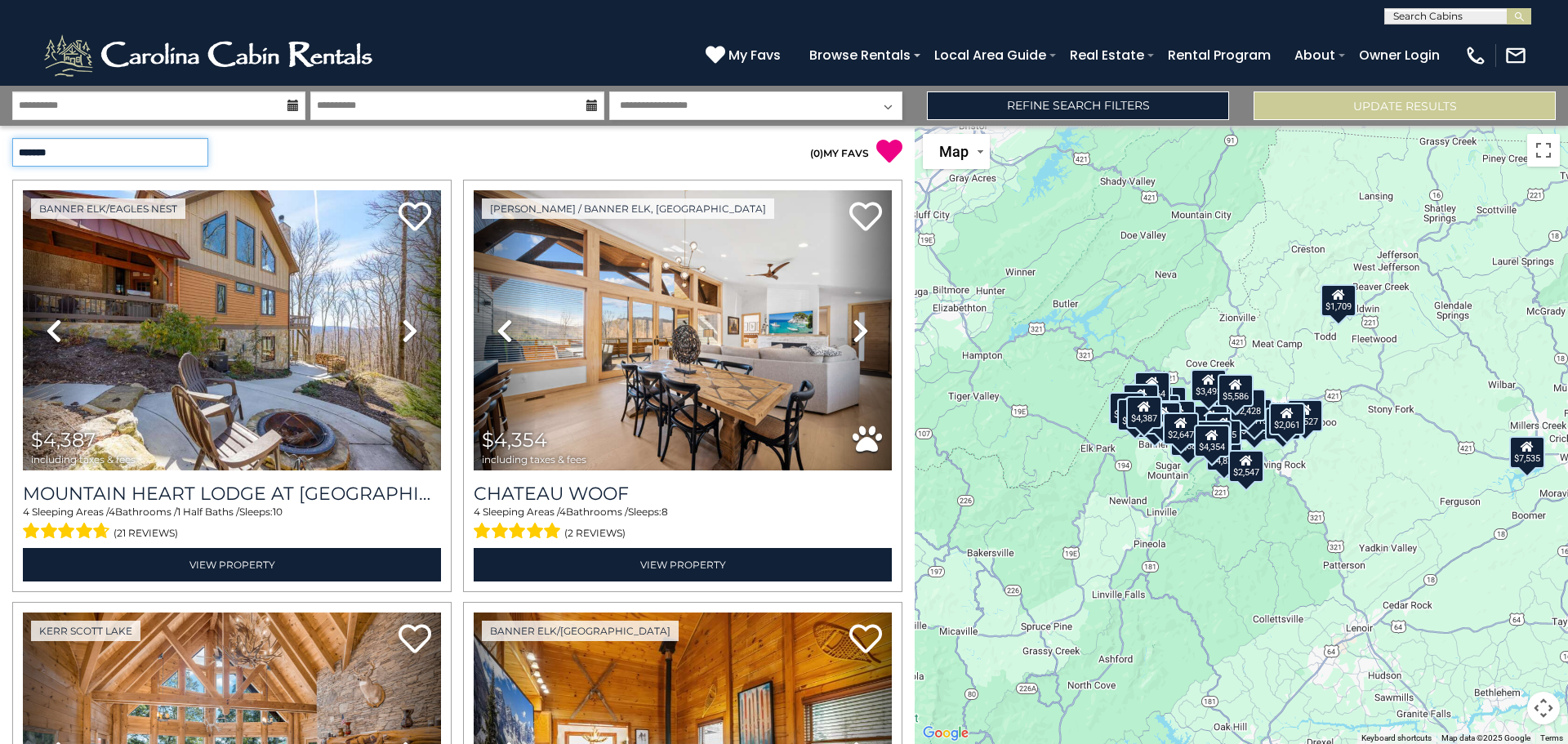
click at [123, 154] on select "**********" at bounding box center [111, 153] width 196 height 29
select select "*********"
click at [13, 138] on select "**********" at bounding box center [111, 153] width 196 height 29
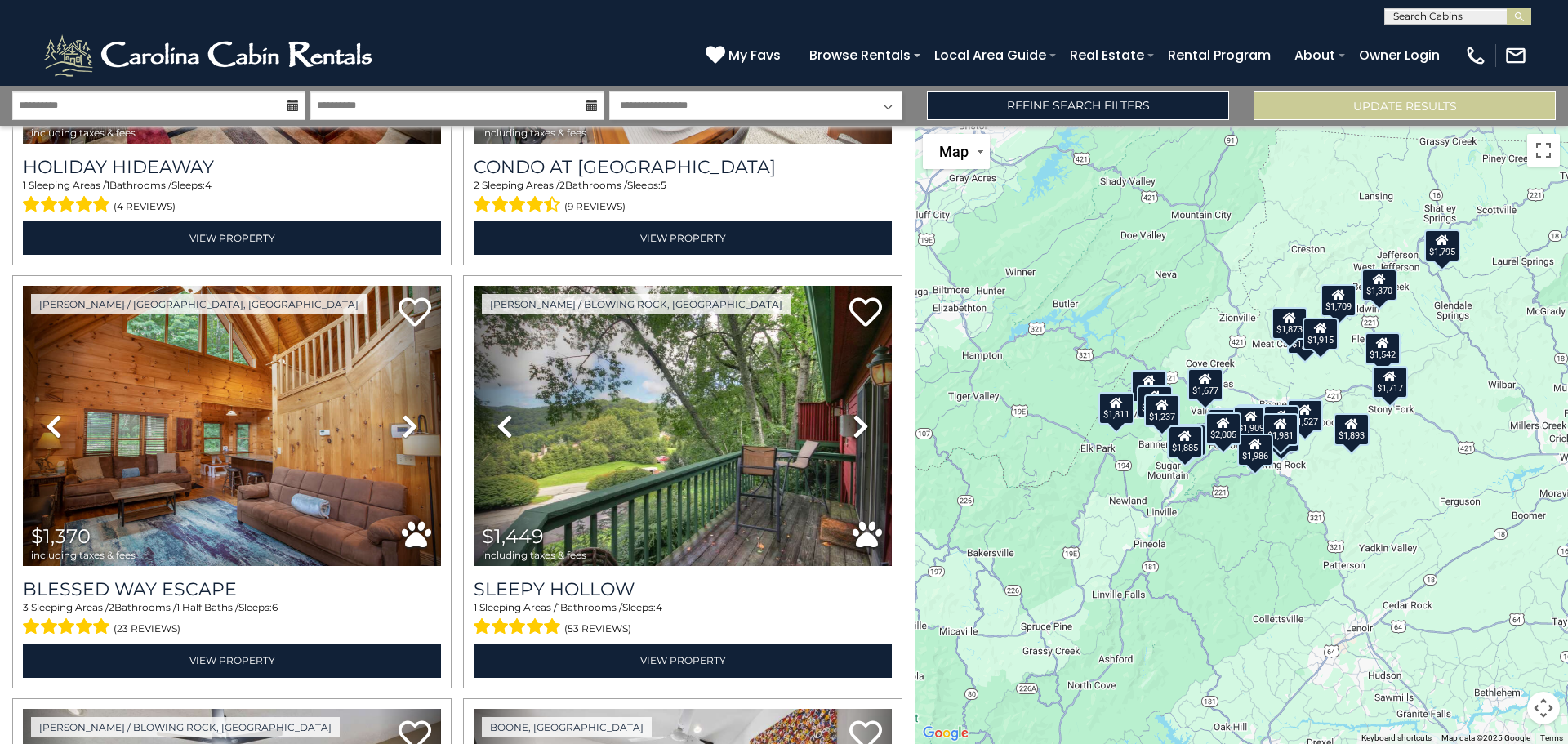
scroll to position [408, 0]
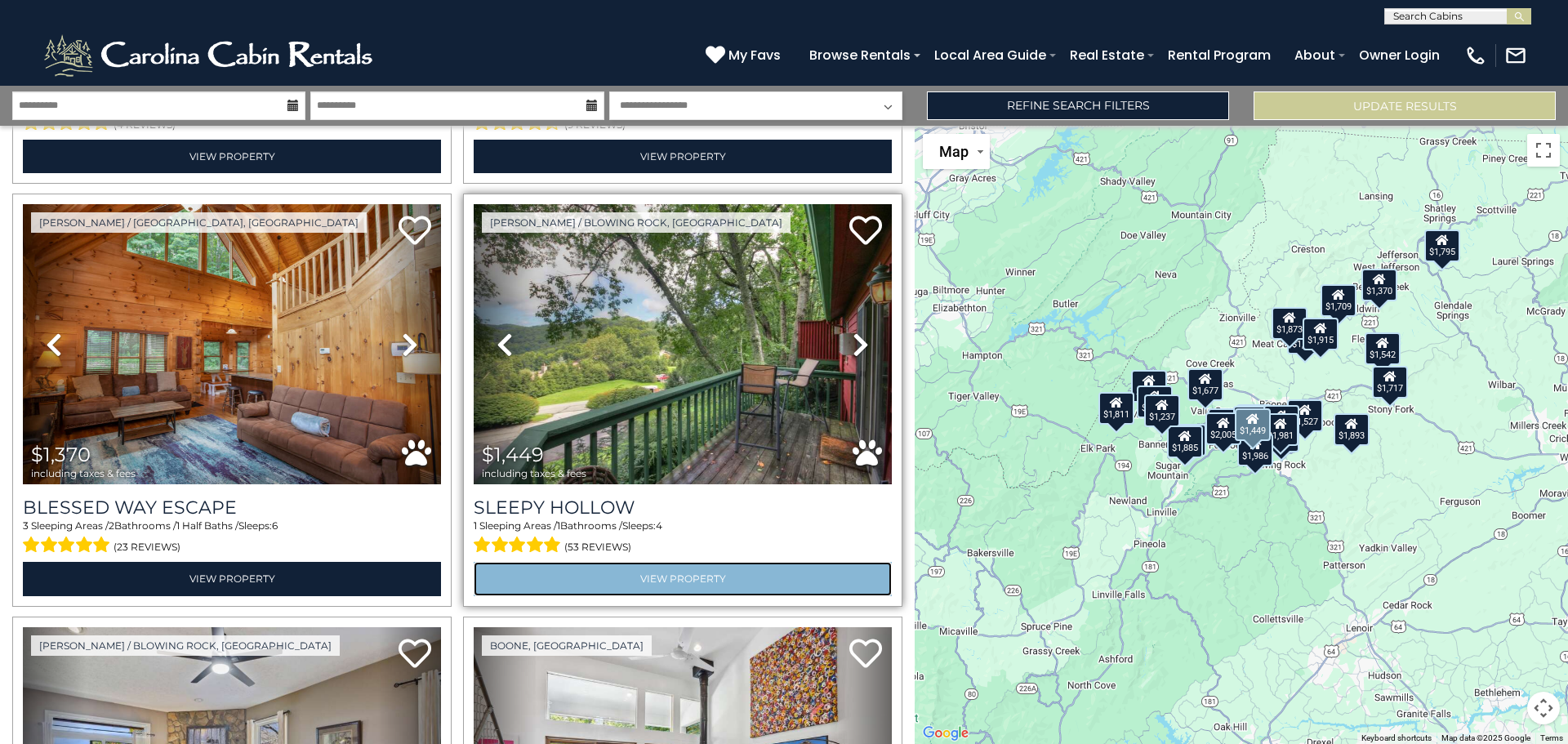
click at [693, 566] on link "View Property" at bounding box center [683, 579] width 418 height 34
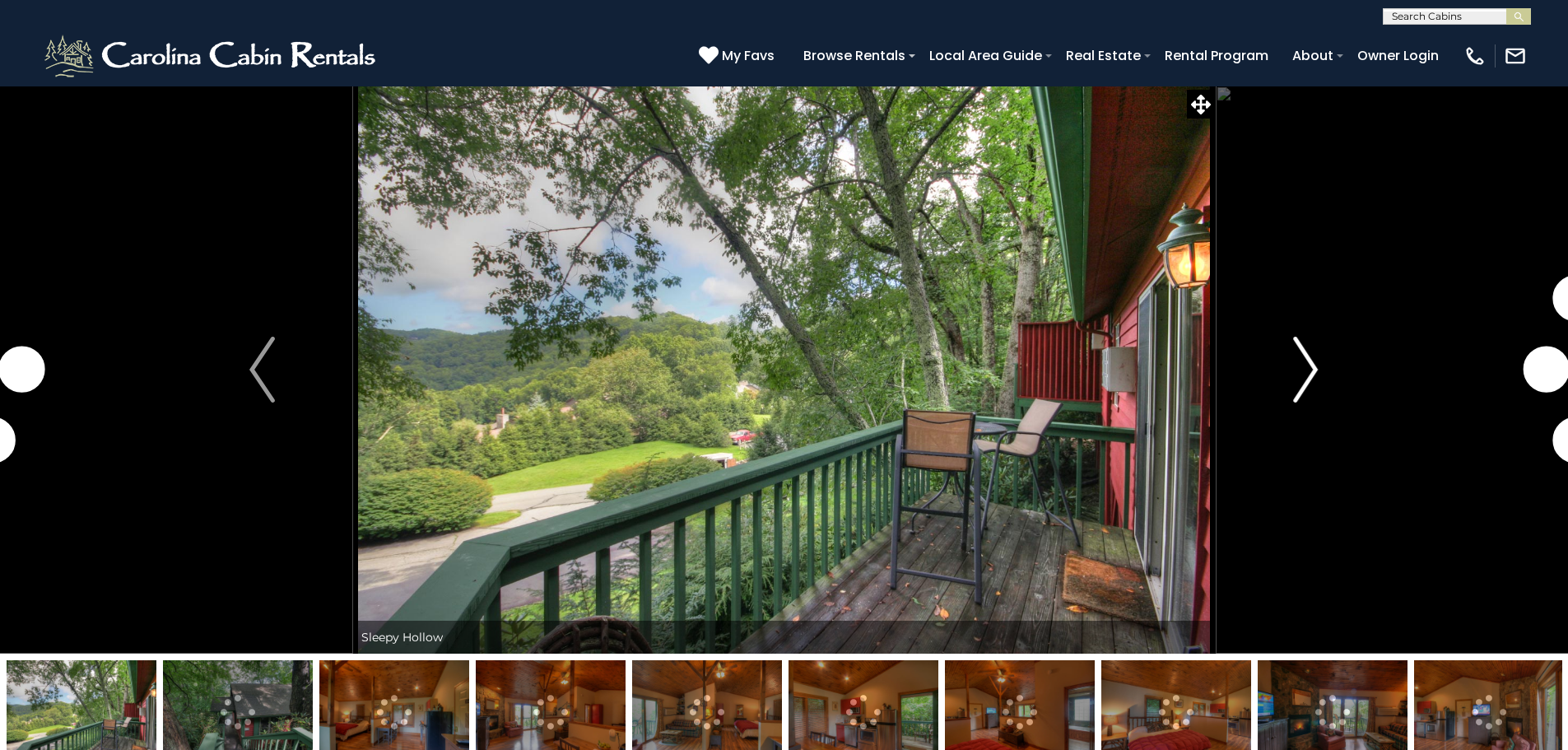
click at [1308, 356] on img "Next" at bounding box center [1305, 370] width 25 height 66
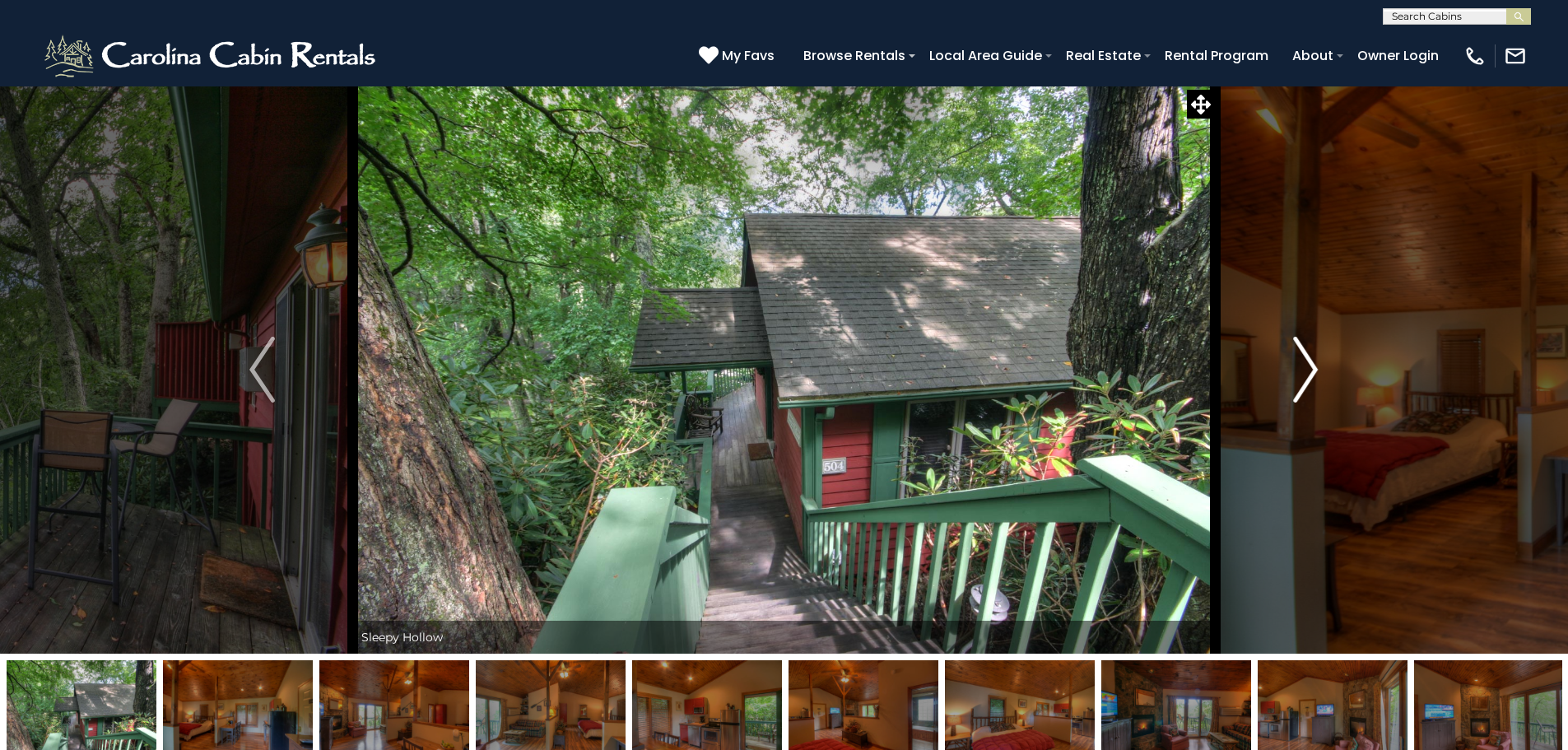
click at [1308, 356] on img "Next" at bounding box center [1305, 370] width 25 height 66
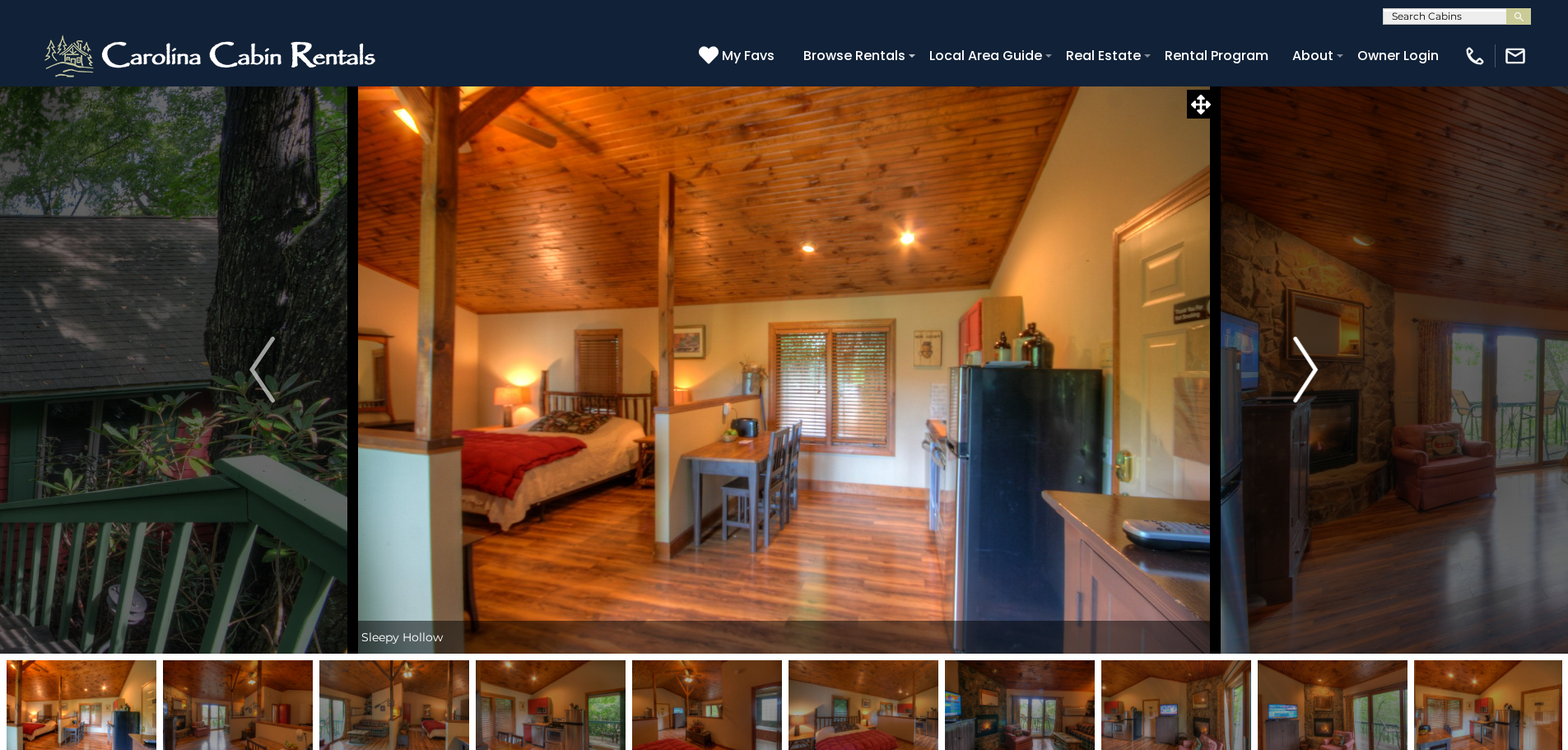
click at [1308, 356] on img "Next" at bounding box center [1305, 370] width 25 height 66
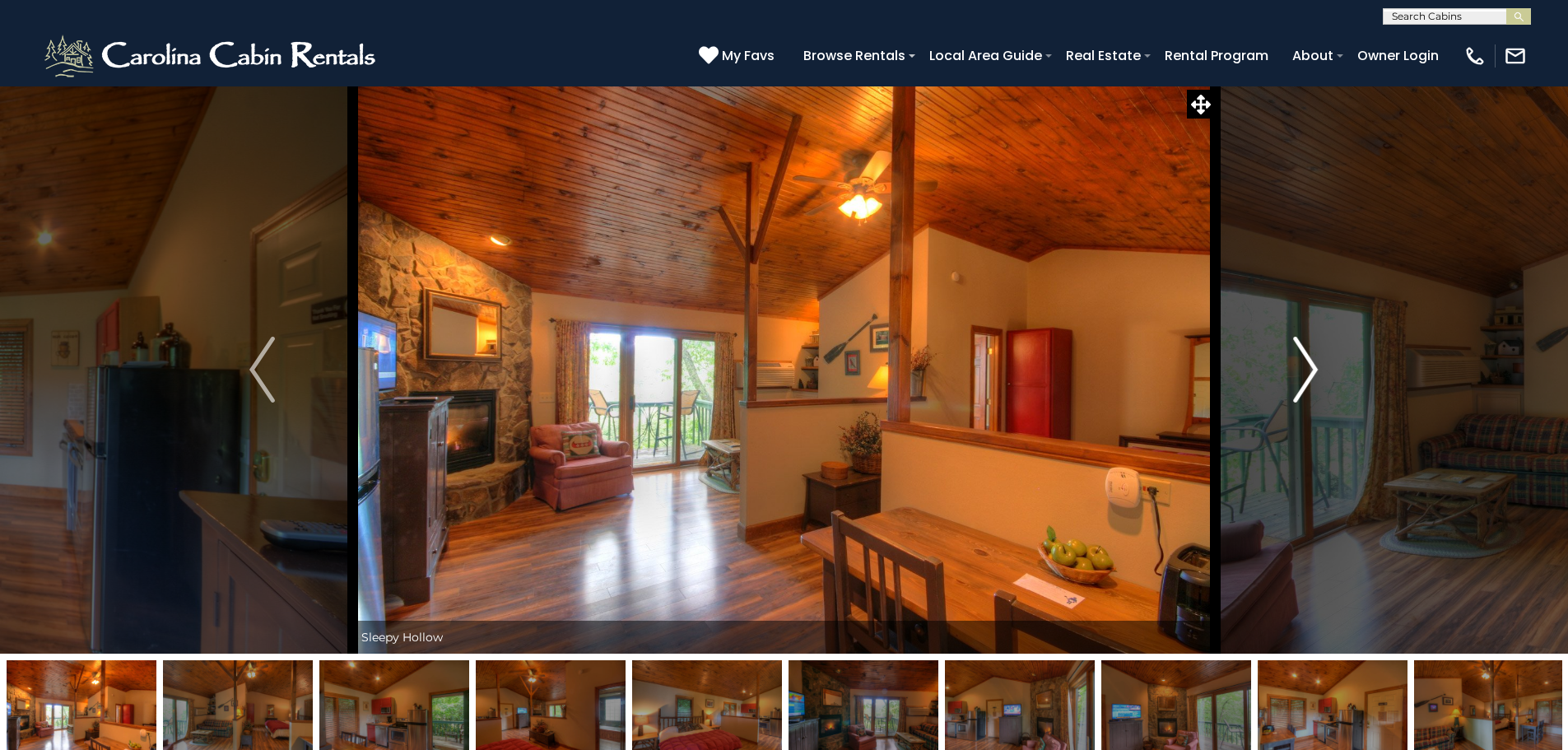
click at [1308, 356] on img "Next" at bounding box center [1305, 370] width 25 height 66
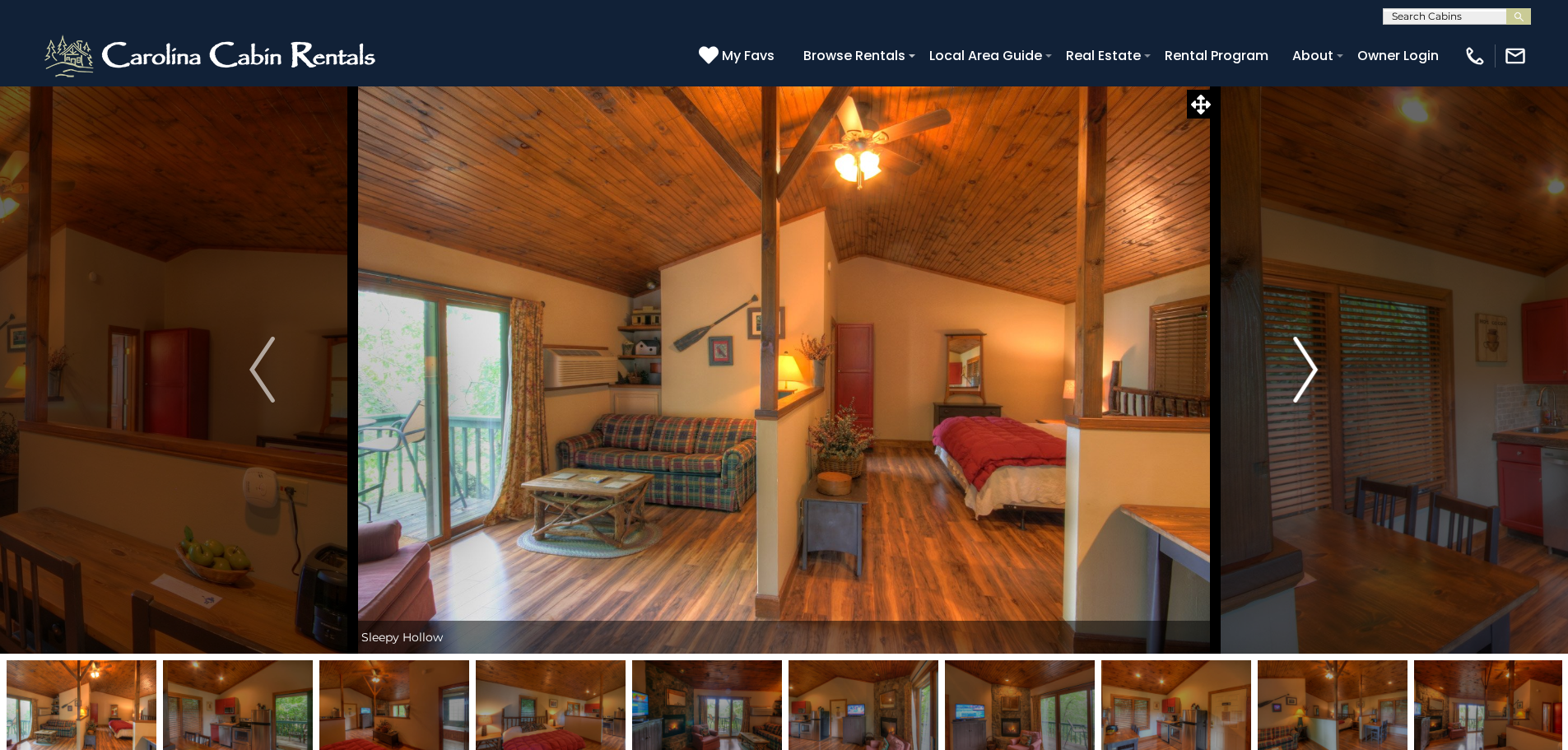
click at [1308, 356] on img "Next" at bounding box center [1305, 370] width 25 height 66
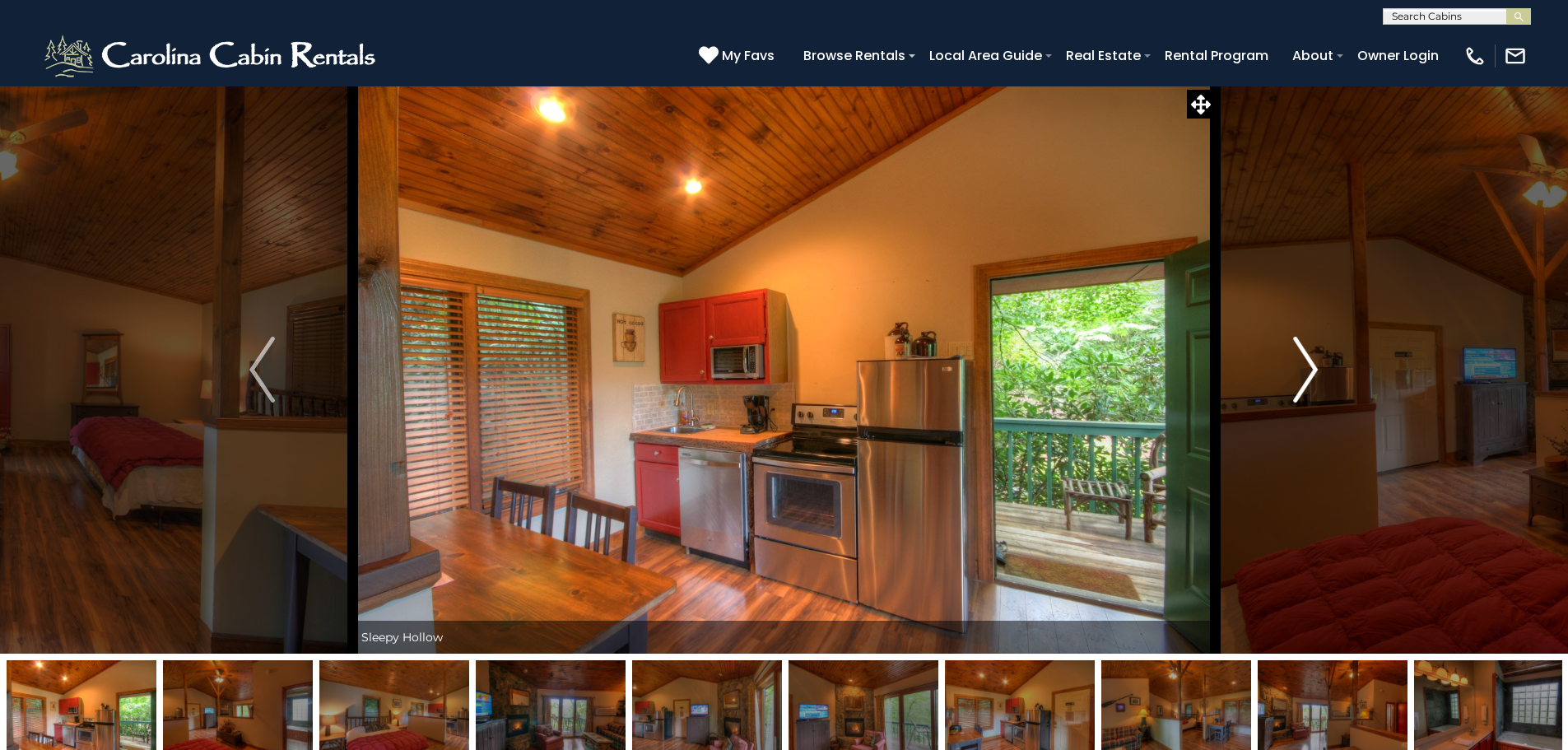
click at [1308, 356] on img "Next" at bounding box center [1305, 370] width 25 height 66
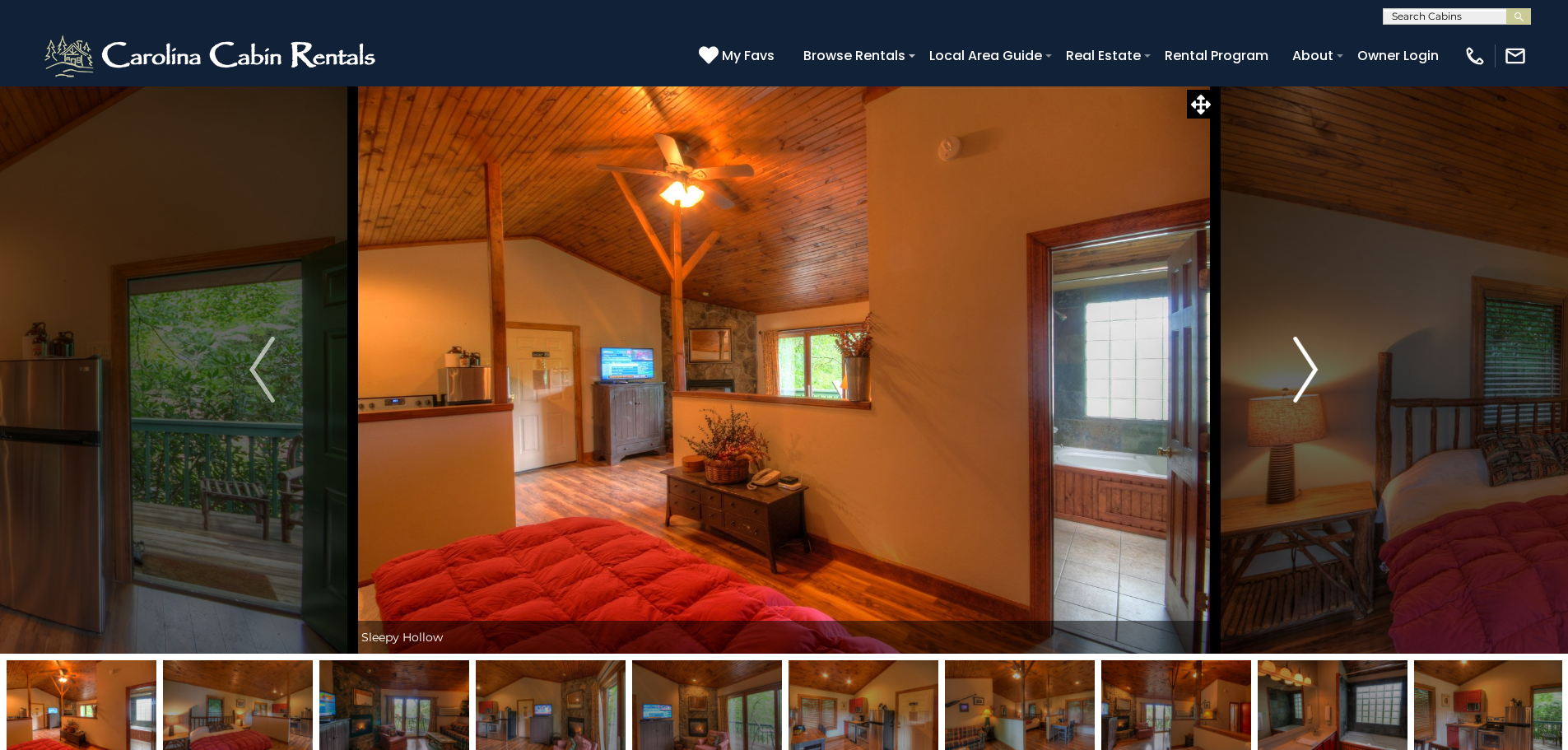
click at [1308, 356] on img "Next" at bounding box center [1305, 370] width 25 height 66
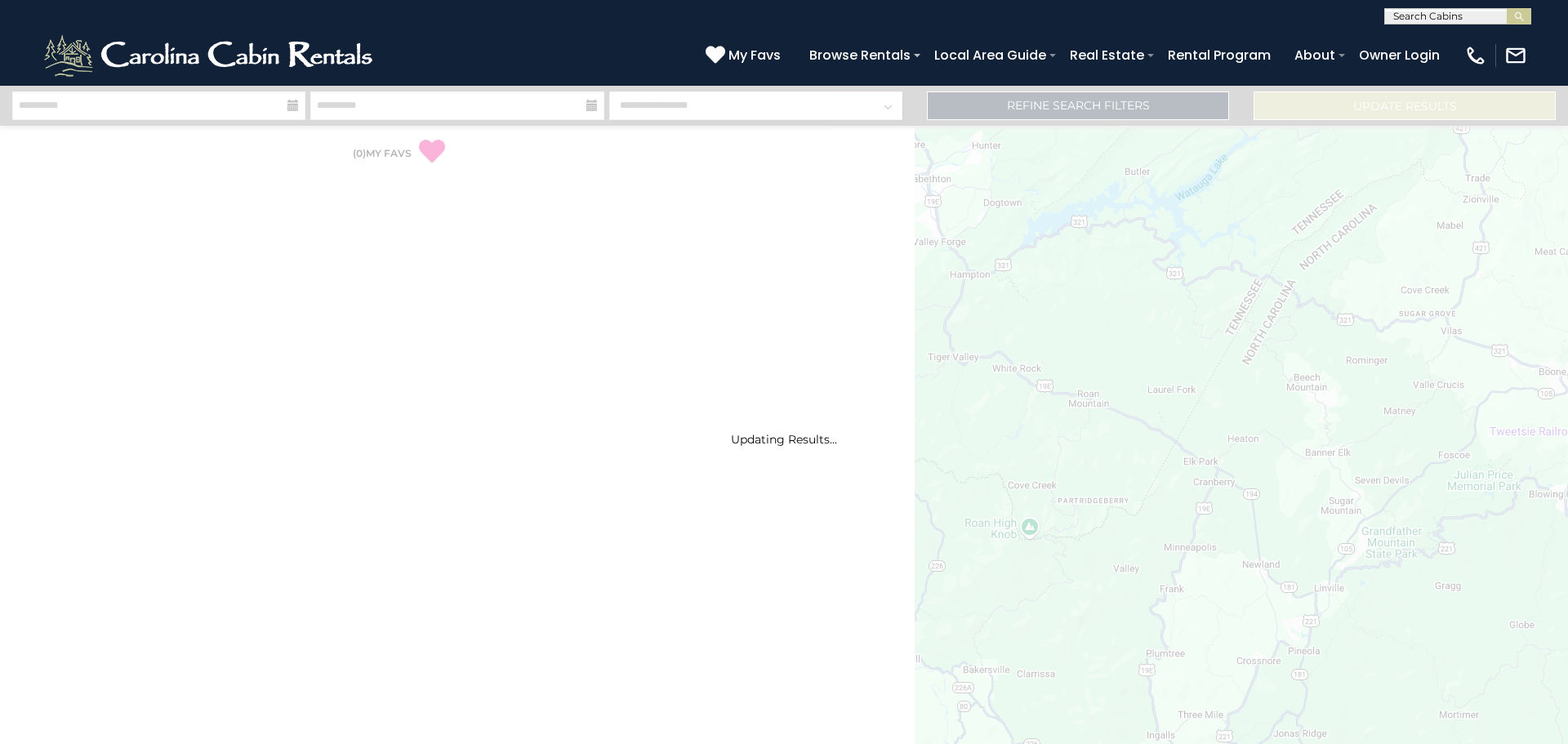
select select "*"
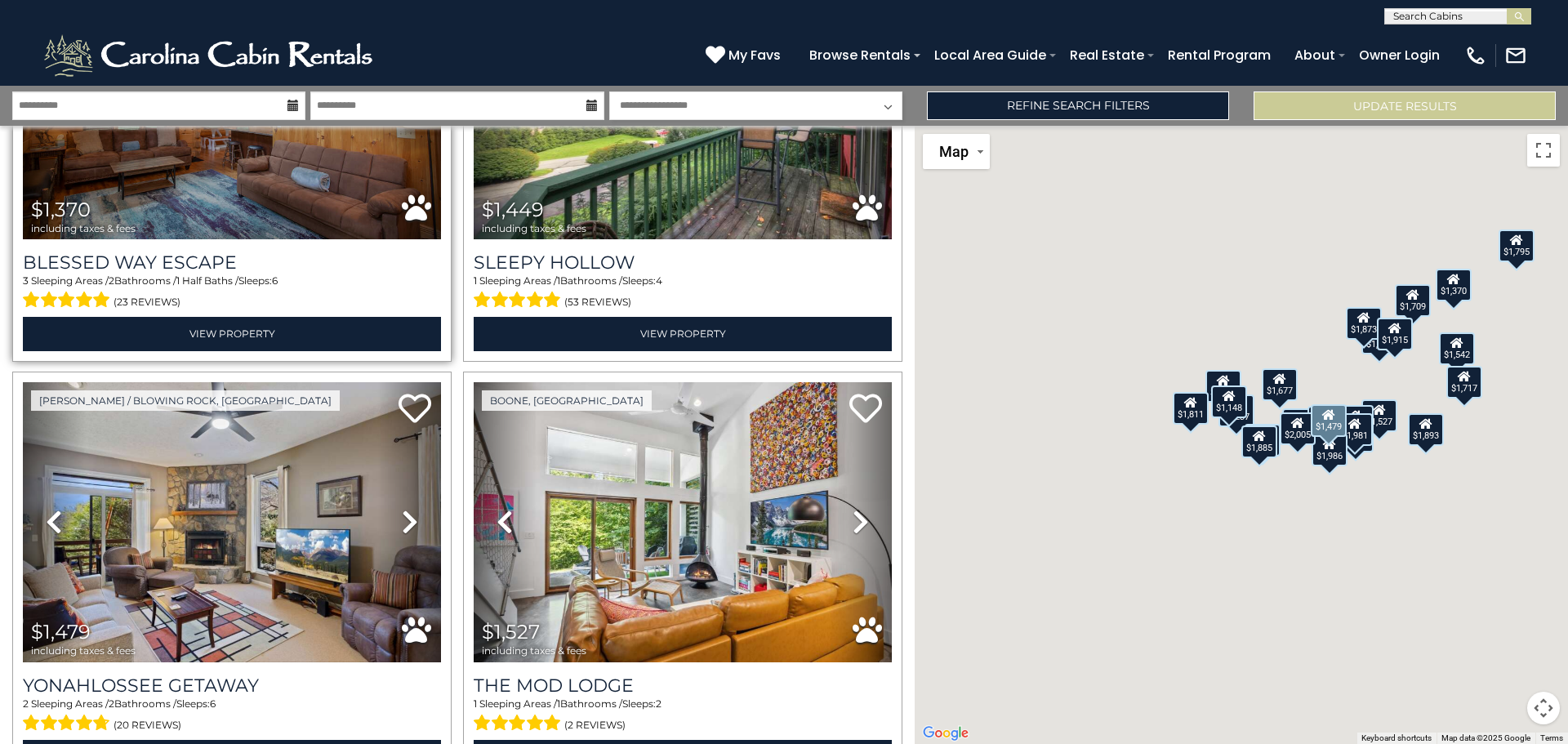
scroll to position [490, 0]
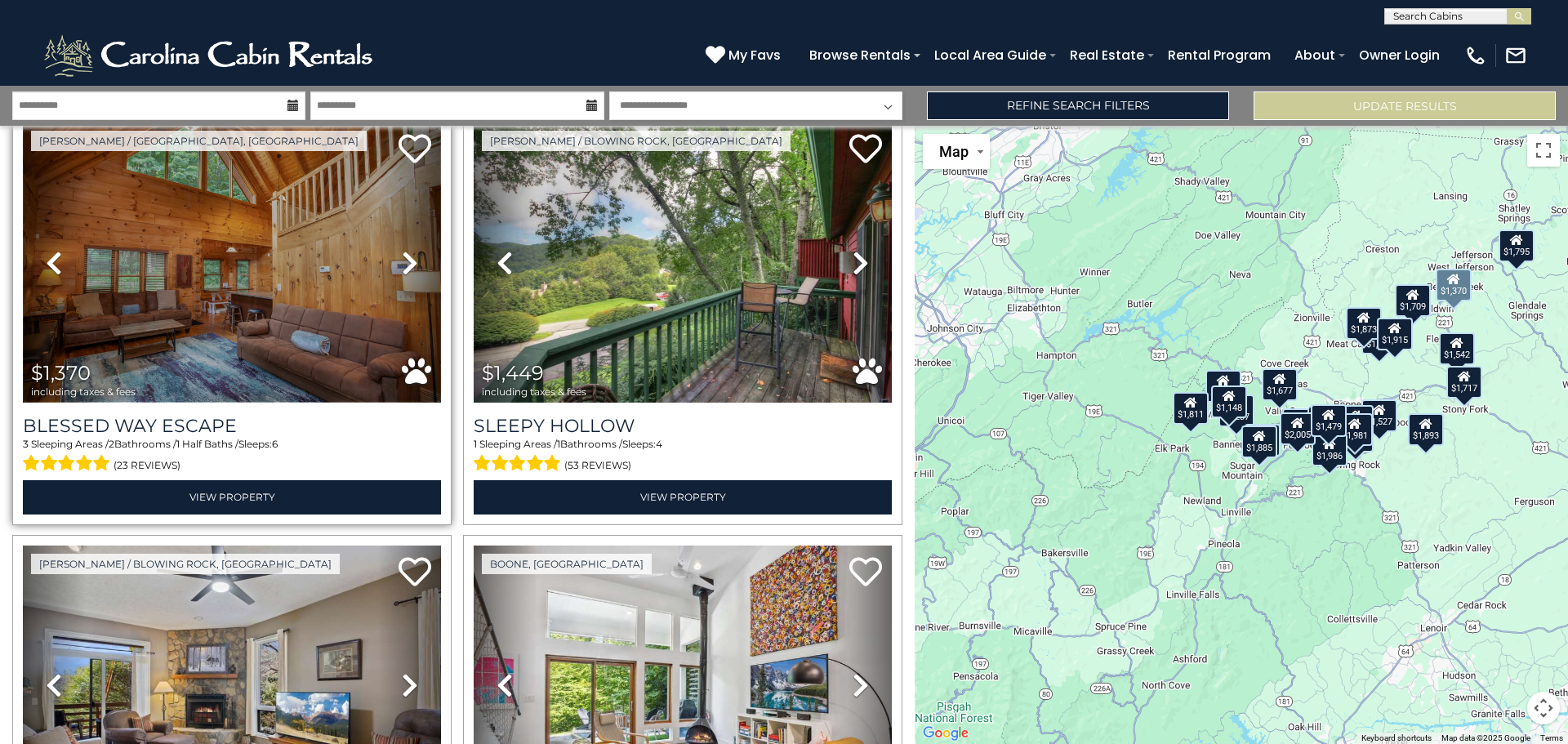
click at [221, 283] on img at bounding box center [231, 263] width 418 height 280
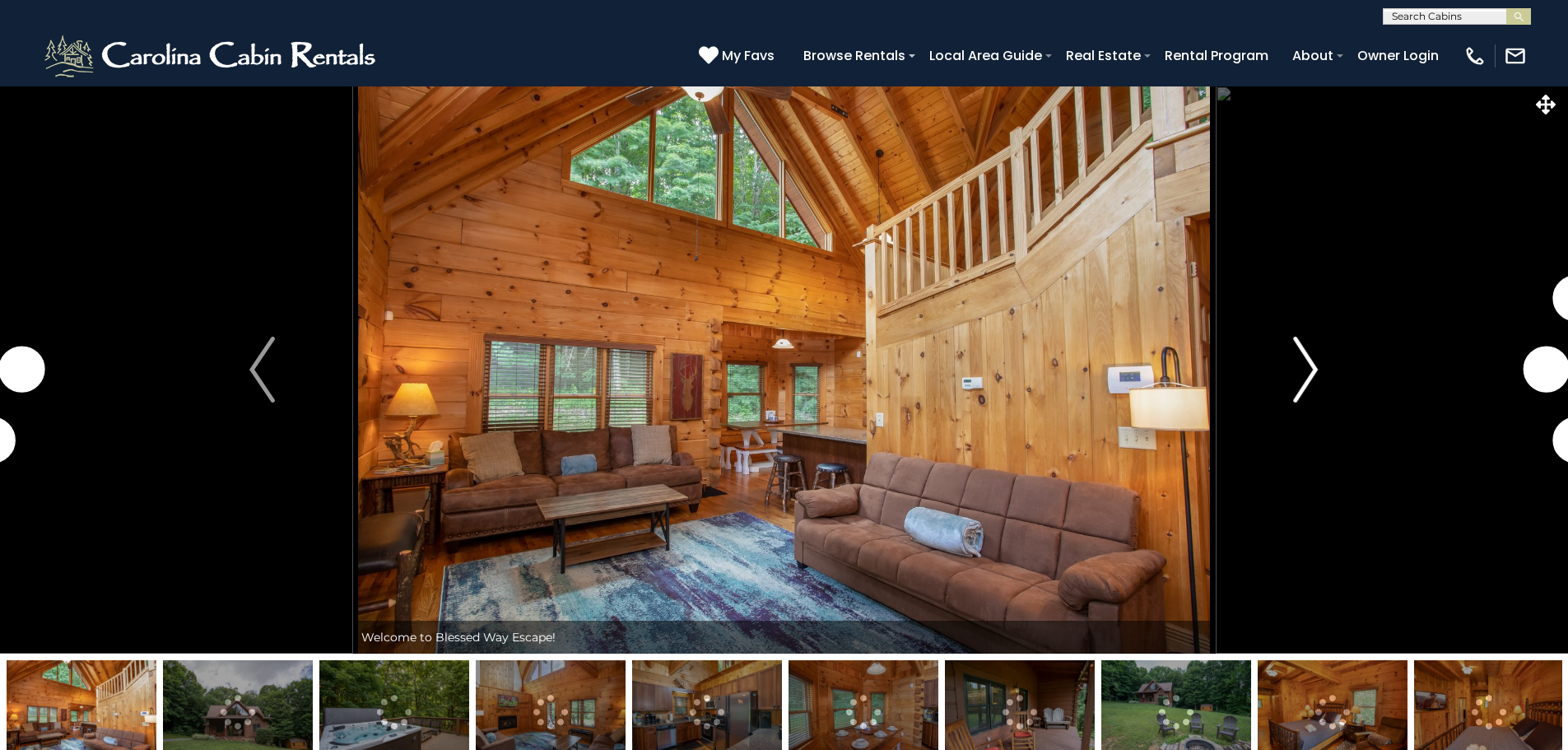
click at [1304, 364] on img "Next" at bounding box center [1305, 370] width 25 height 66
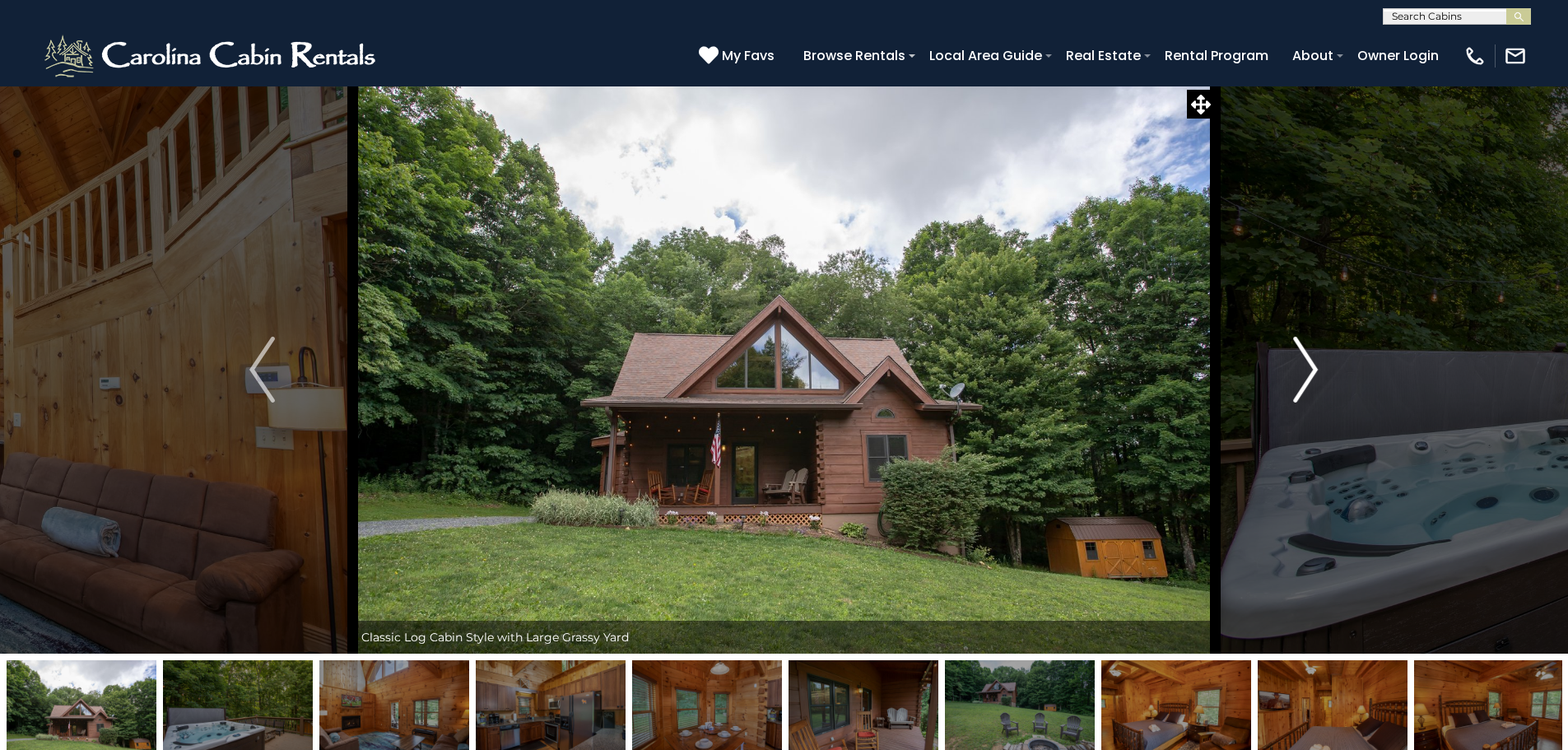
click at [1304, 364] on img "Next" at bounding box center [1305, 370] width 25 height 66
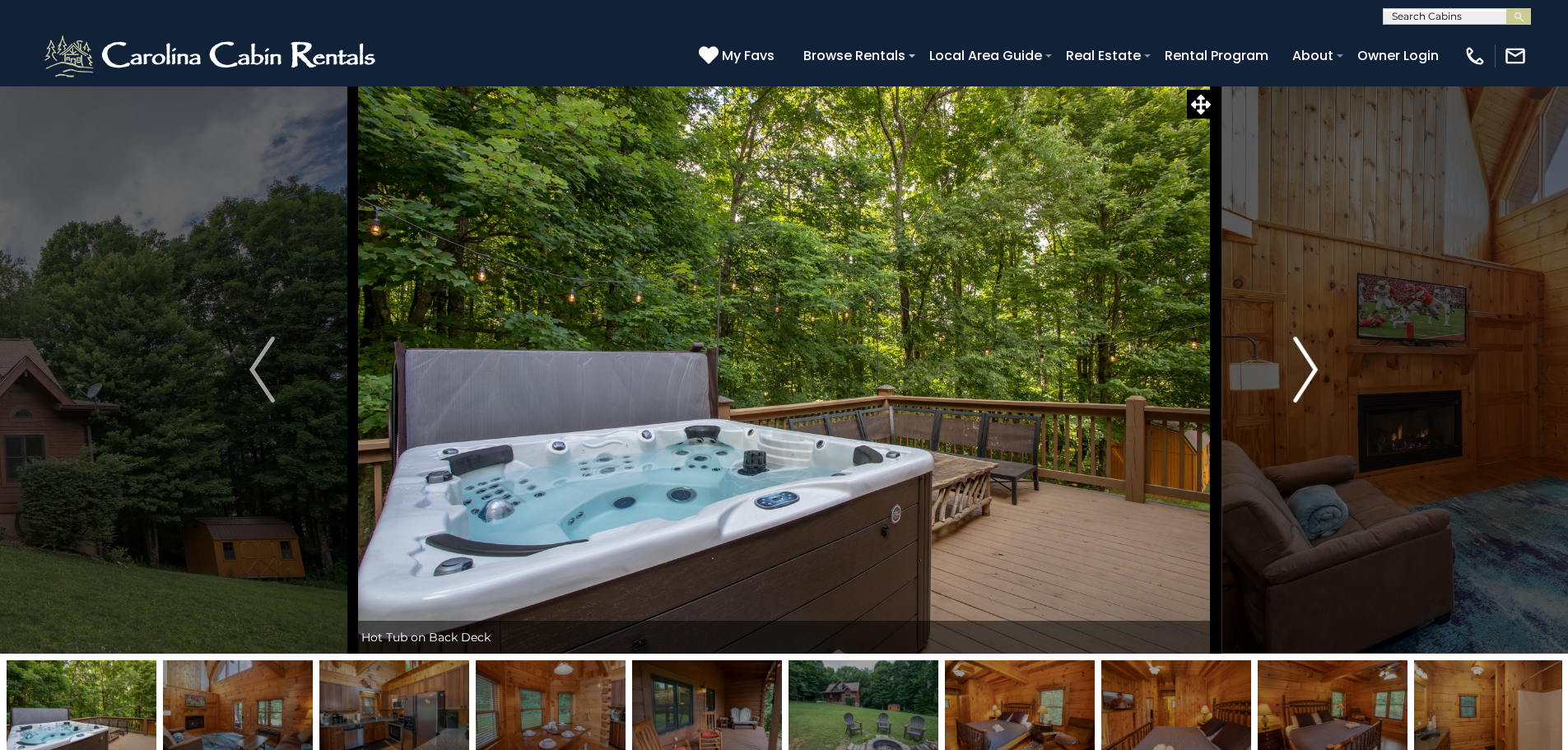
click at [1304, 364] on img "Next" at bounding box center [1305, 370] width 25 height 66
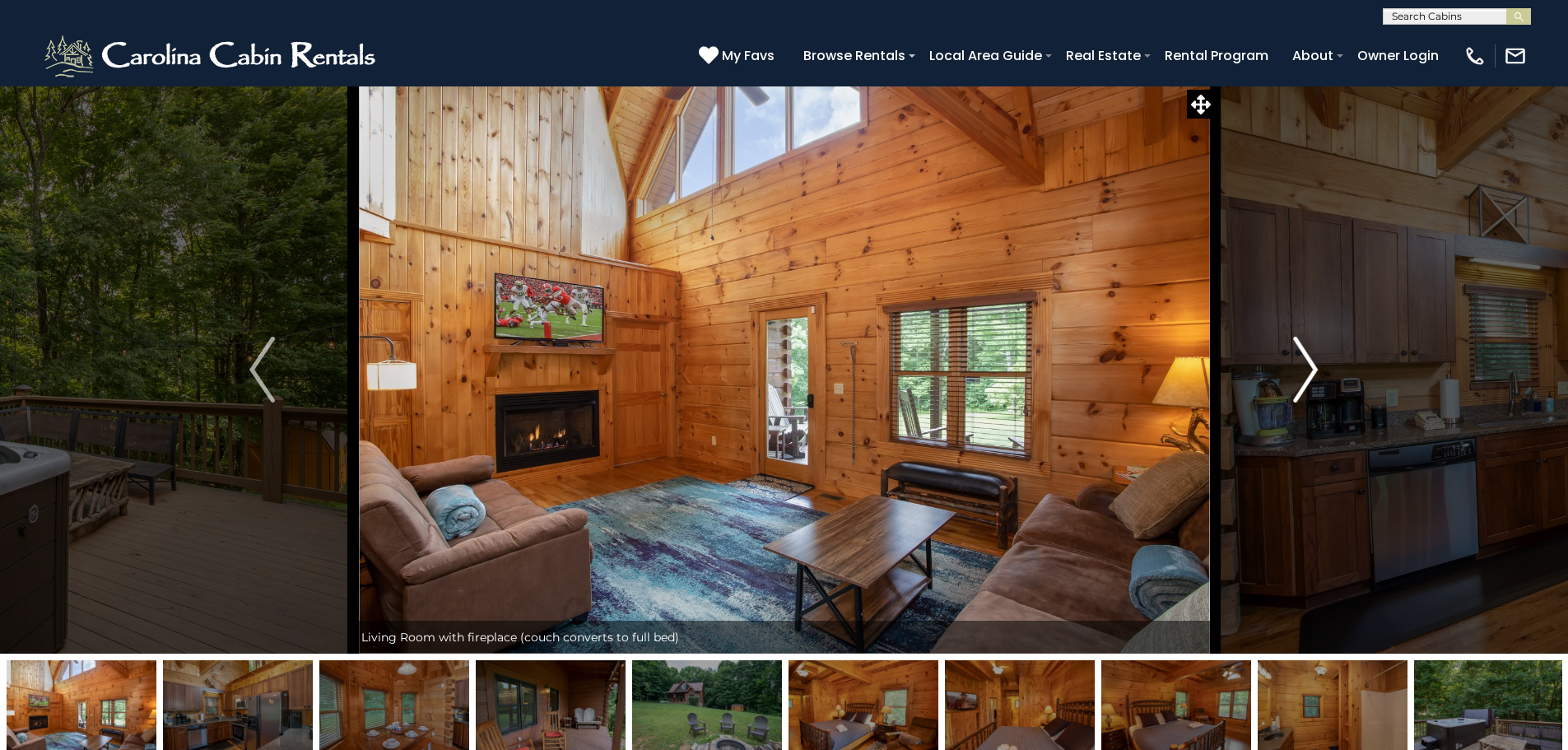
click at [1304, 364] on img "Next" at bounding box center [1305, 370] width 25 height 66
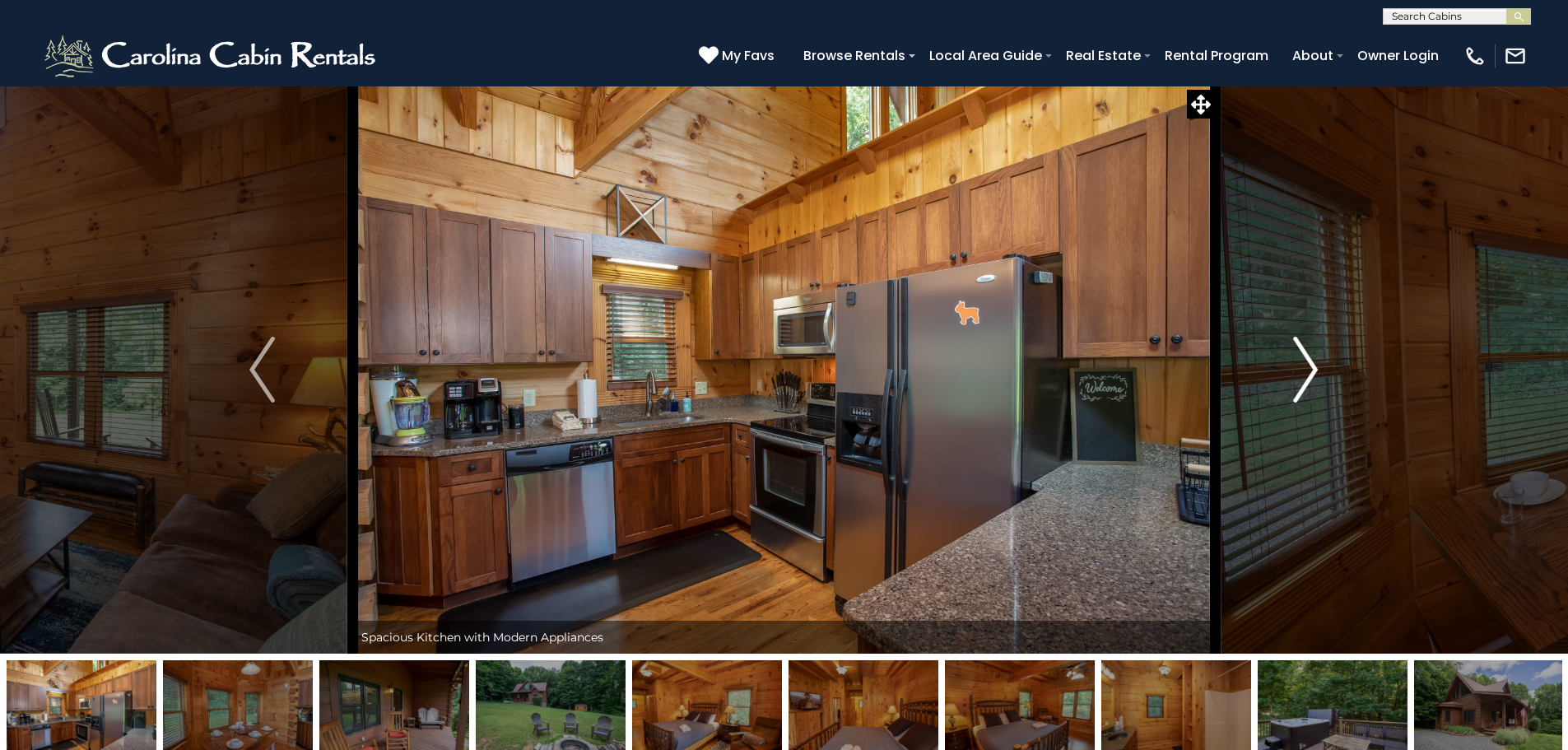
click at [1304, 364] on img "Next" at bounding box center [1305, 370] width 25 height 66
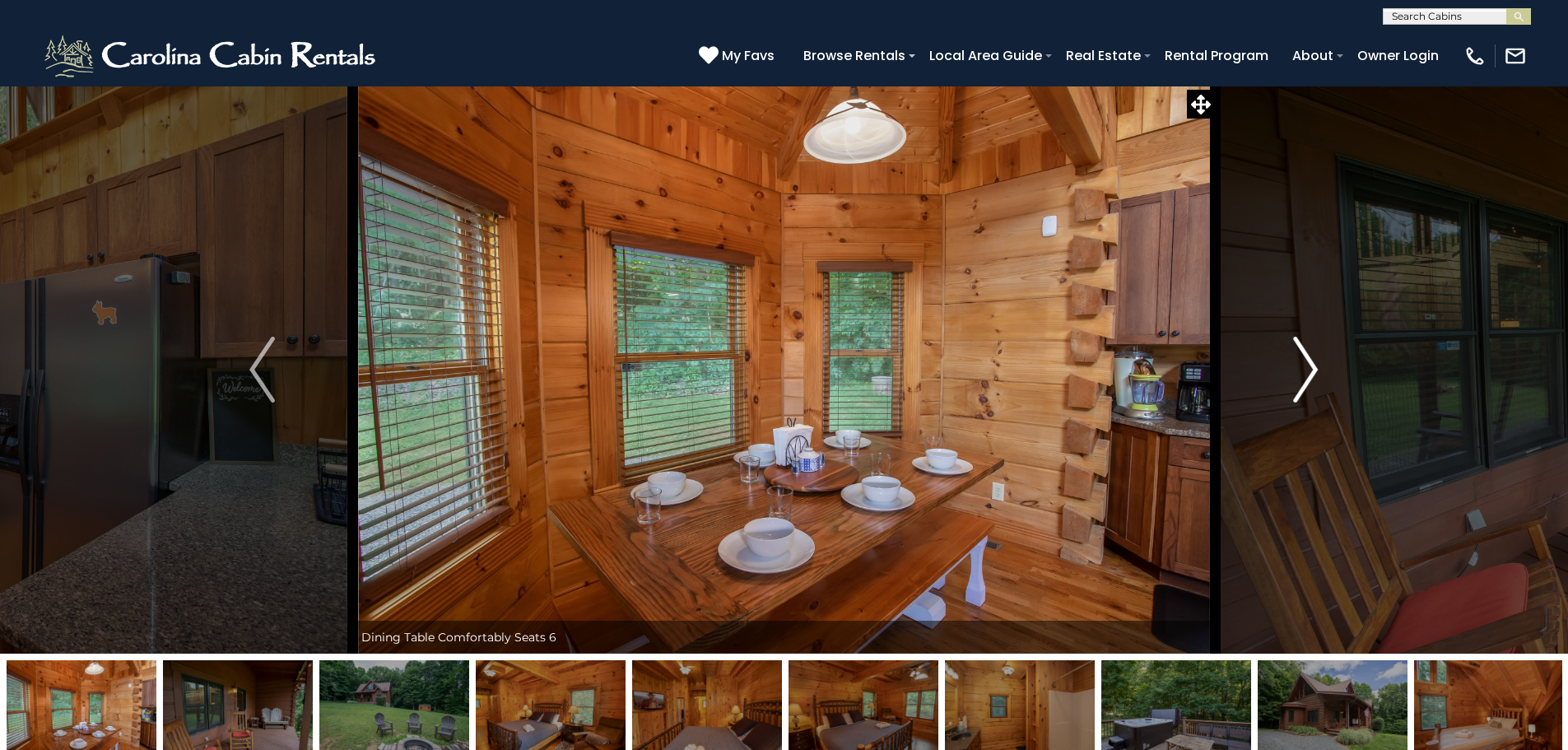
click at [1304, 364] on img "Next" at bounding box center [1305, 370] width 25 height 66
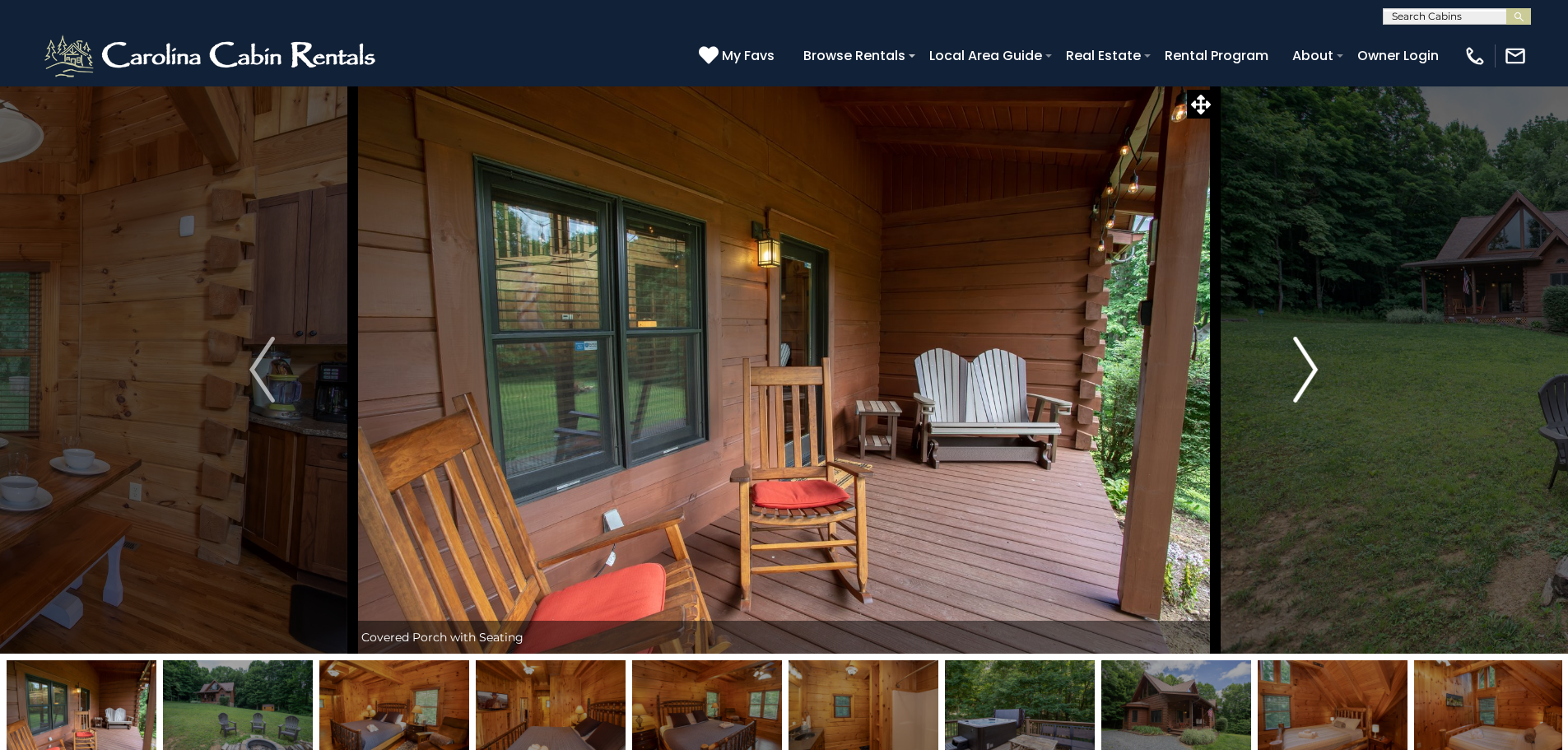
click at [1304, 364] on img "Next" at bounding box center [1305, 370] width 25 height 66
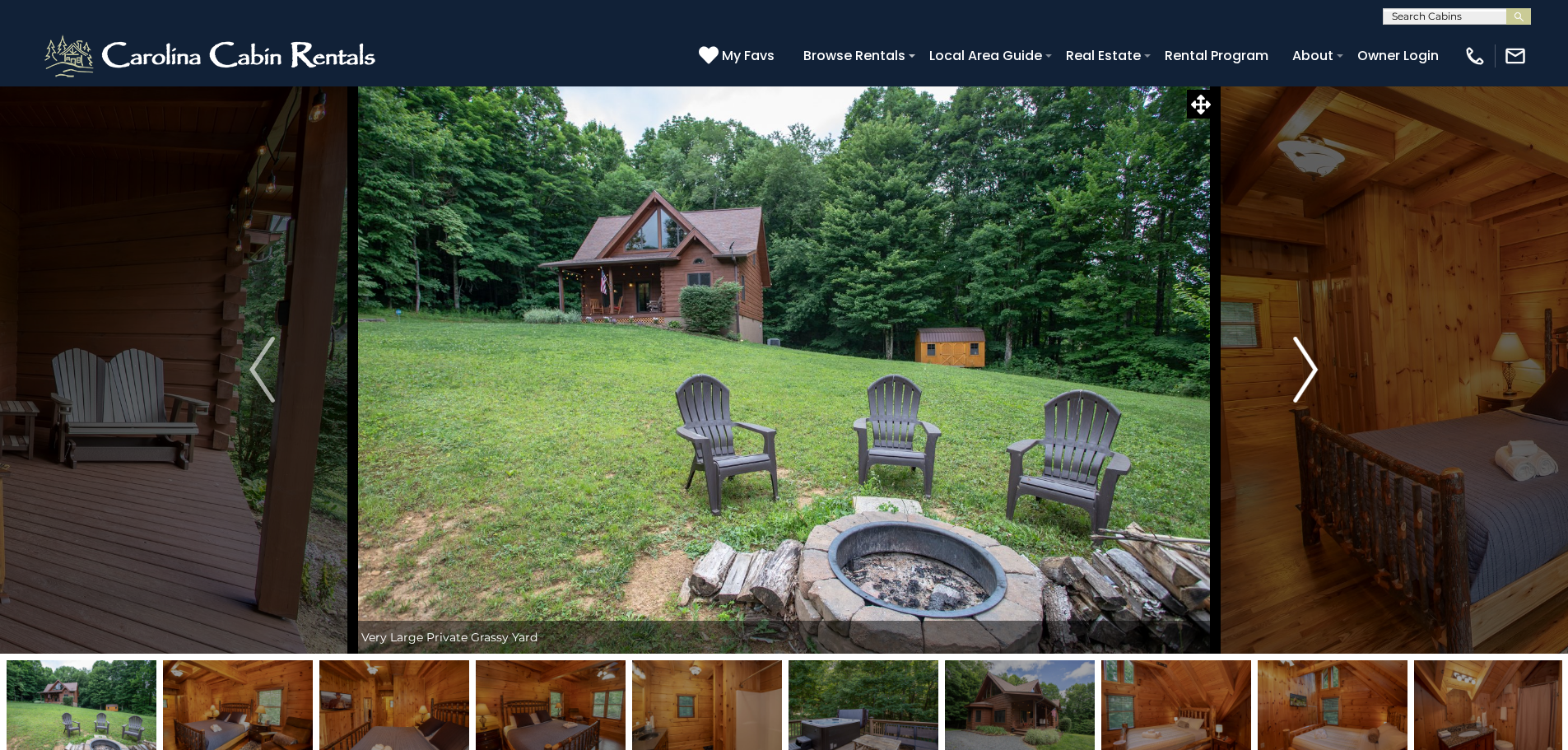
click at [1304, 364] on img "Next" at bounding box center [1305, 370] width 25 height 66
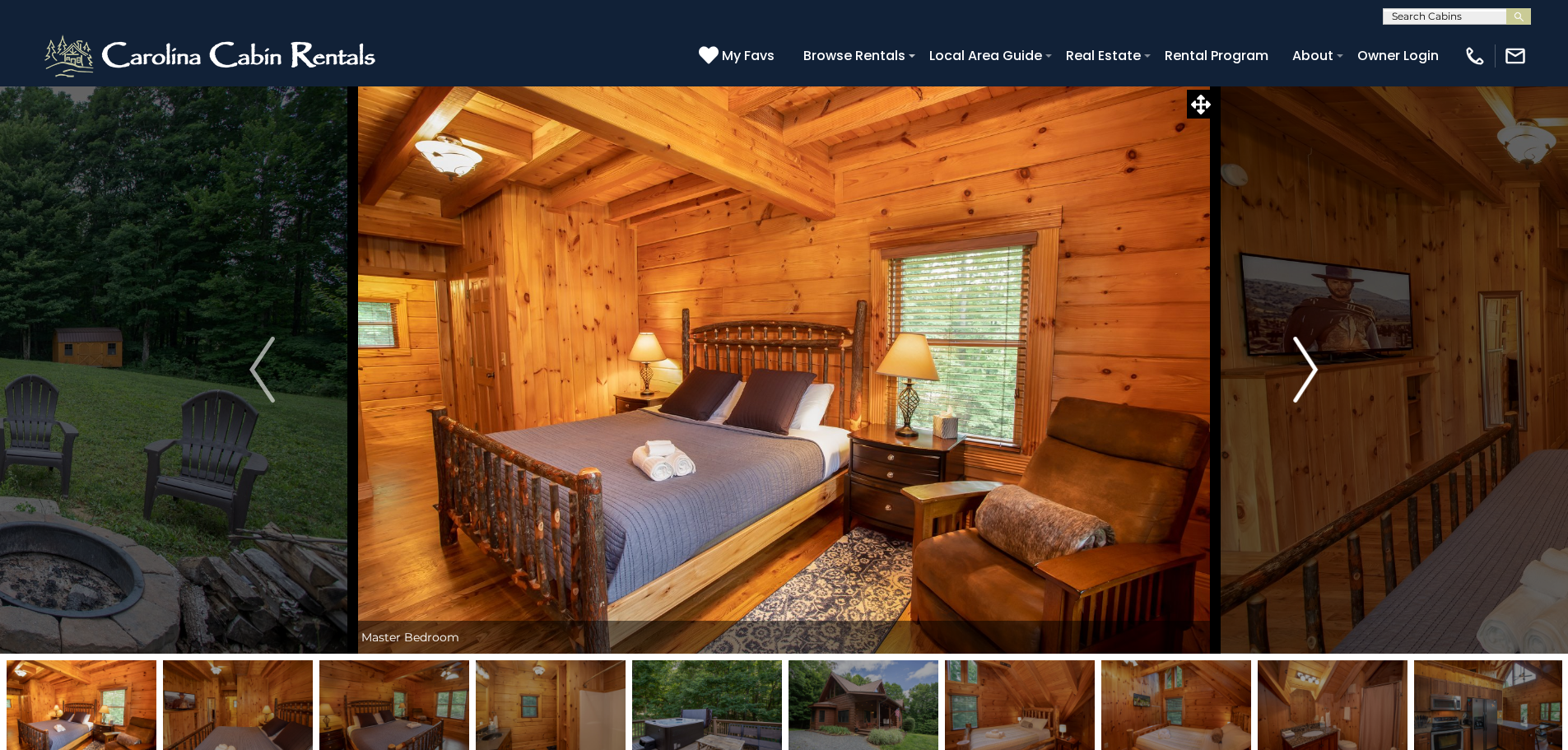
click at [1304, 364] on img "Next" at bounding box center [1305, 370] width 25 height 66
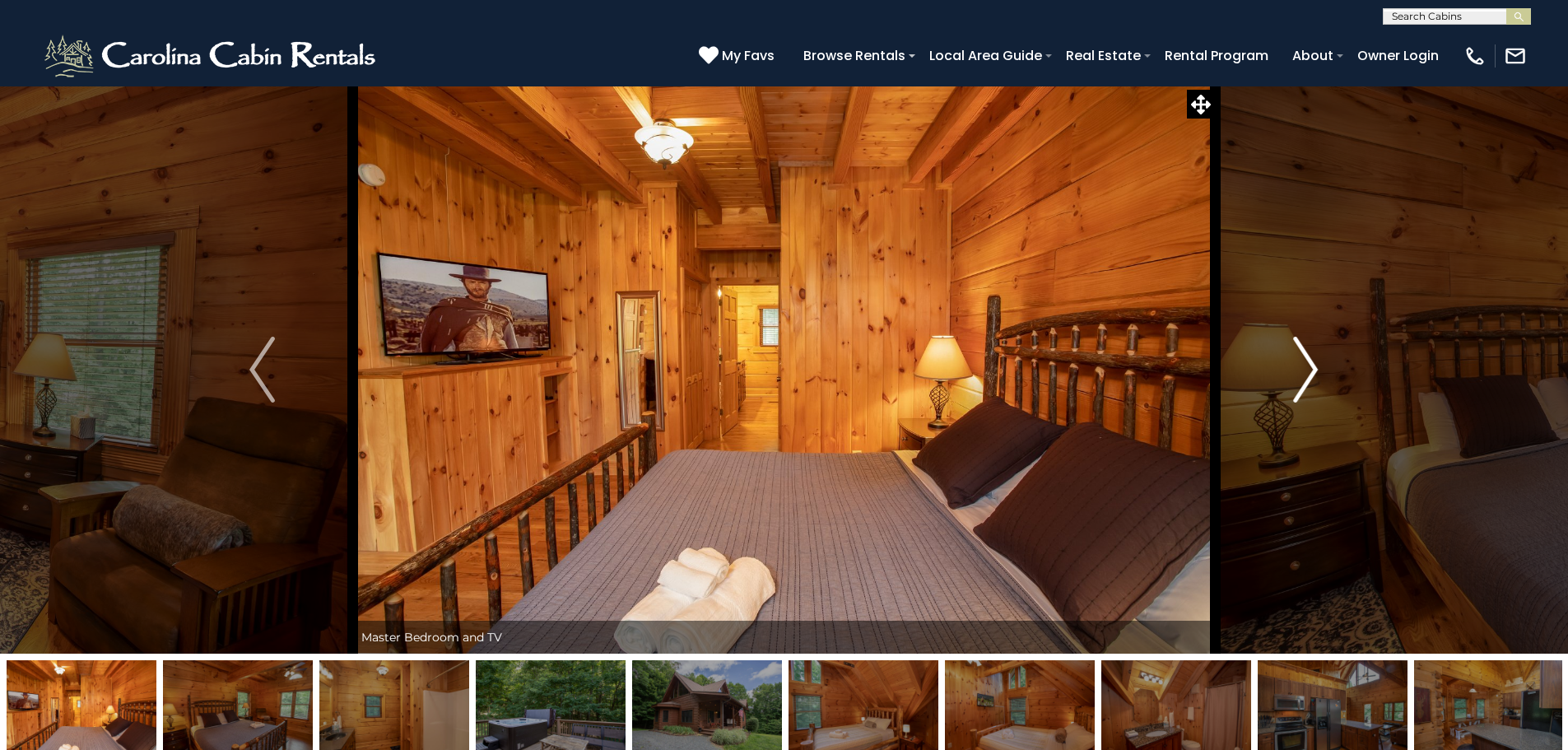
click at [1304, 364] on img "Next" at bounding box center [1305, 370] width 25 height 66
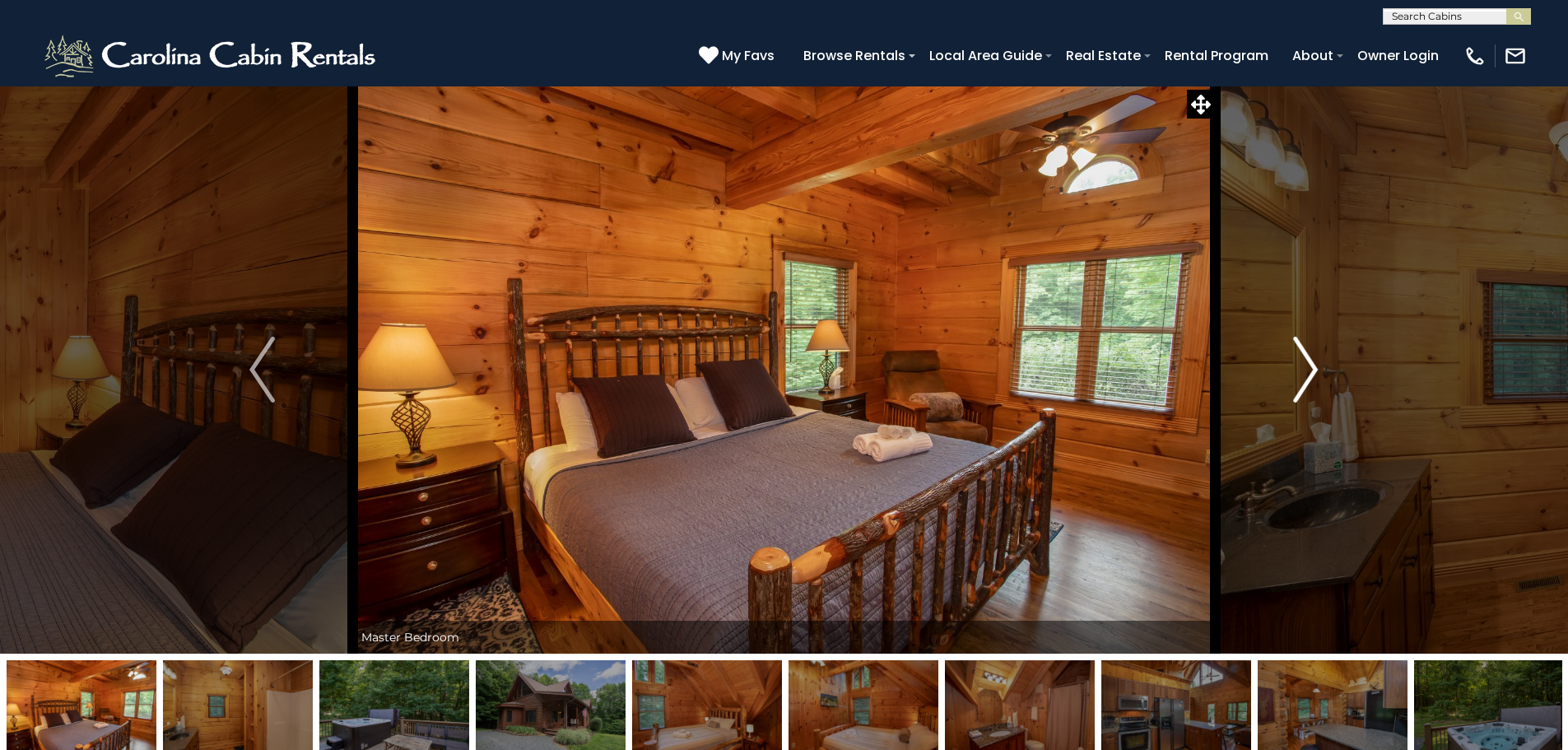
click at [1304, 364] on img "Next" at bounding box center [1305, 370] width 25 height 66
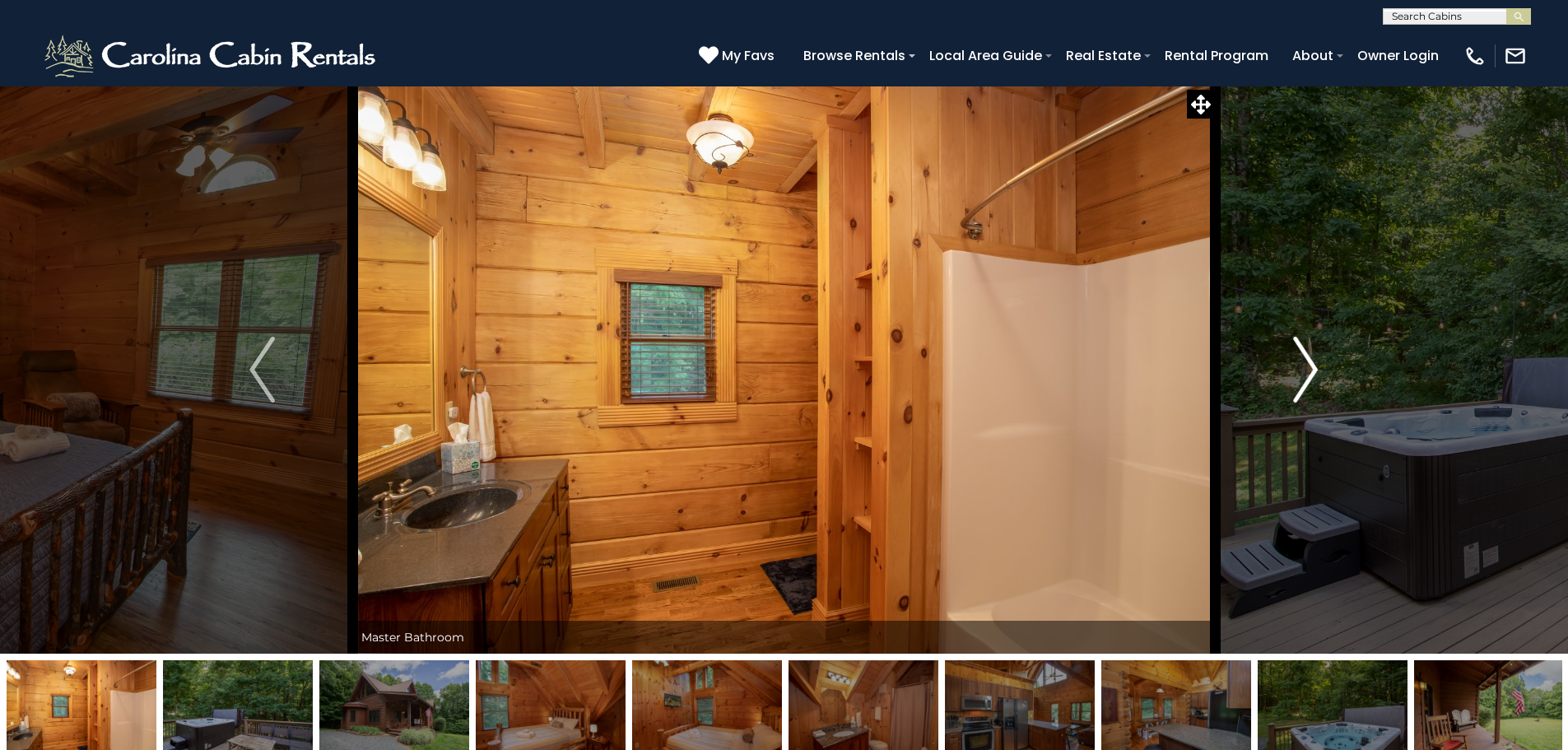
click at [1304, 364] on img "Next" at bounding box center [1305, 370] width 25 height 66
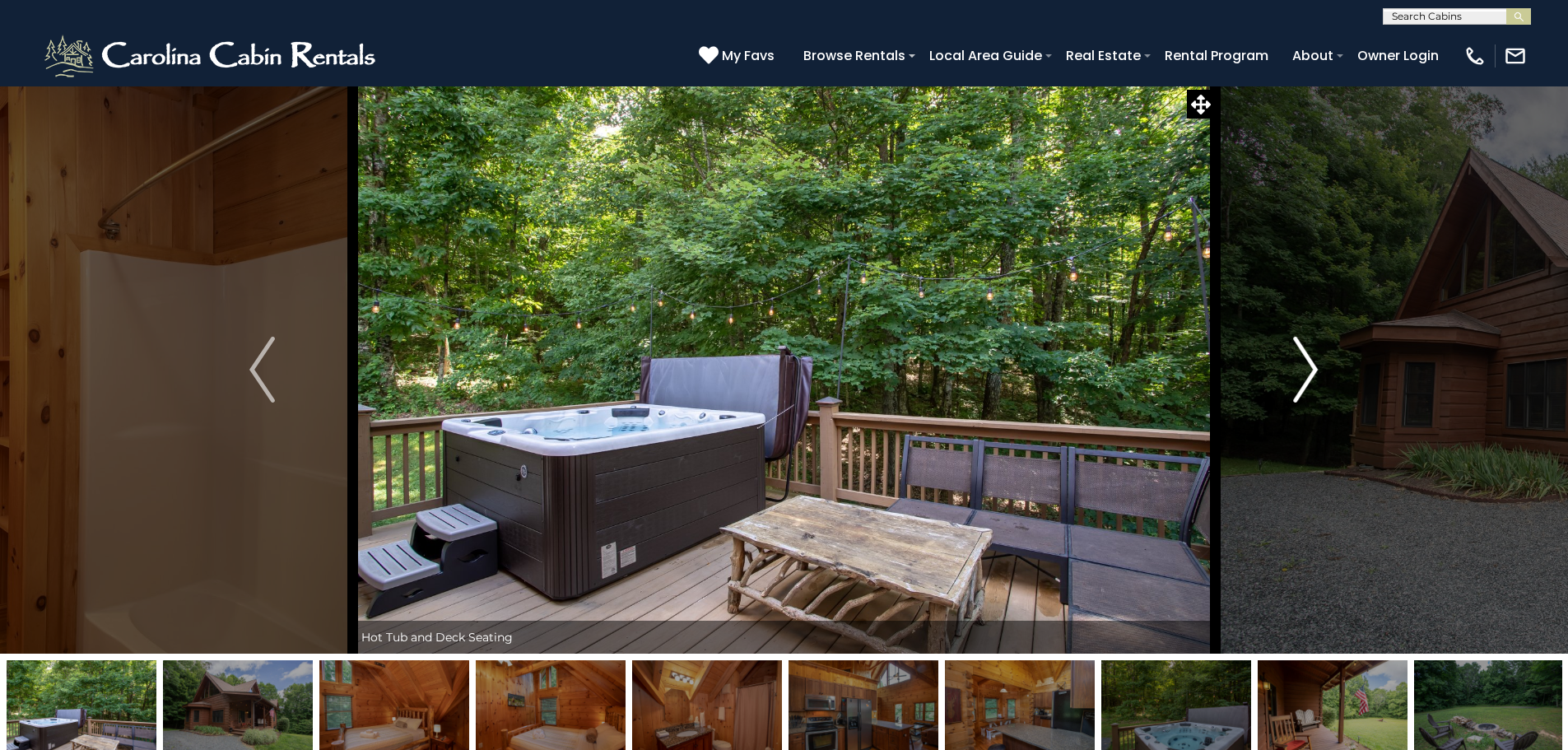
click at [1304, 364] on img "Next" at bounding box center [1305, 370] width 25 height 66
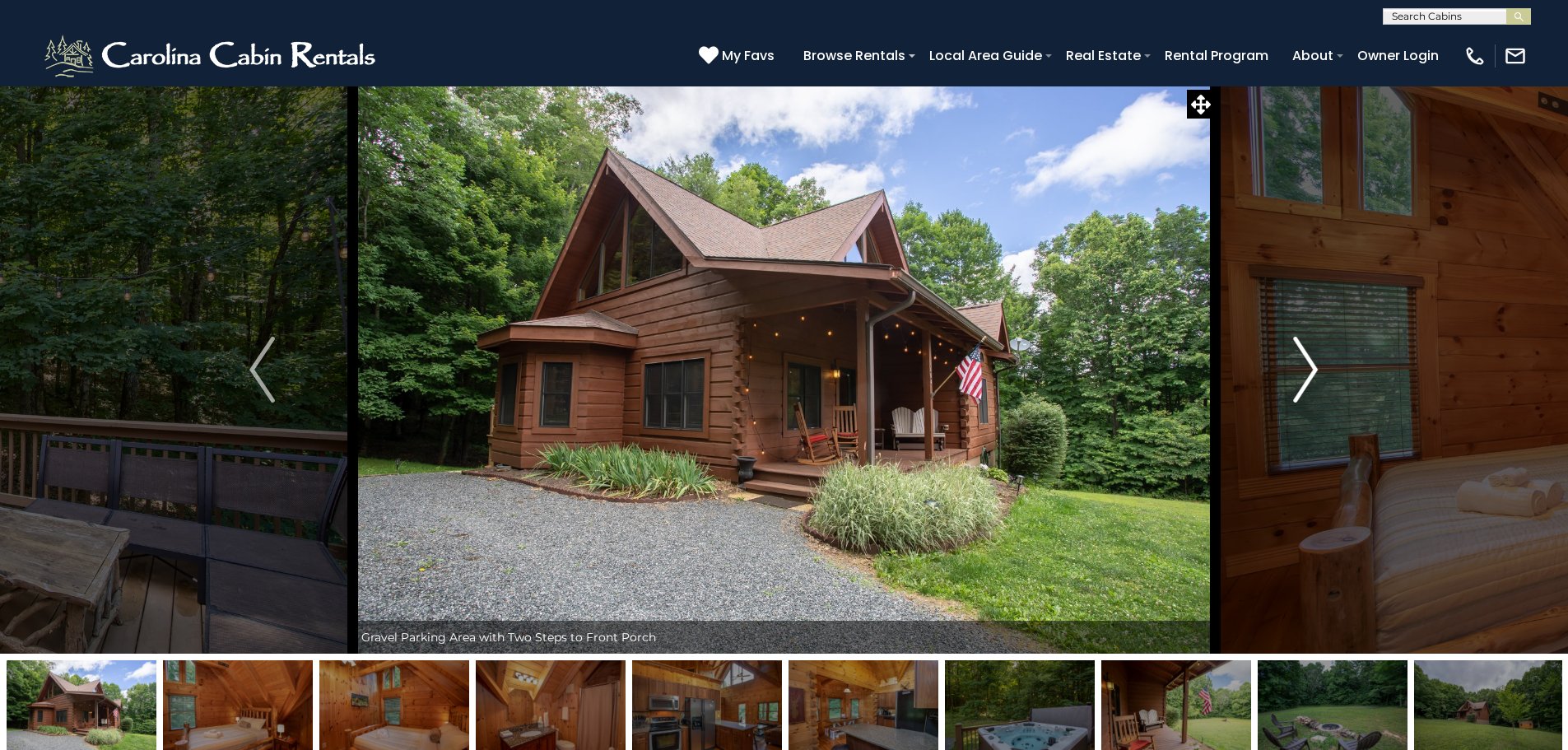
click at [1304, 364] on img "Next" at bounding box center [1305, 370] width 25 height 66
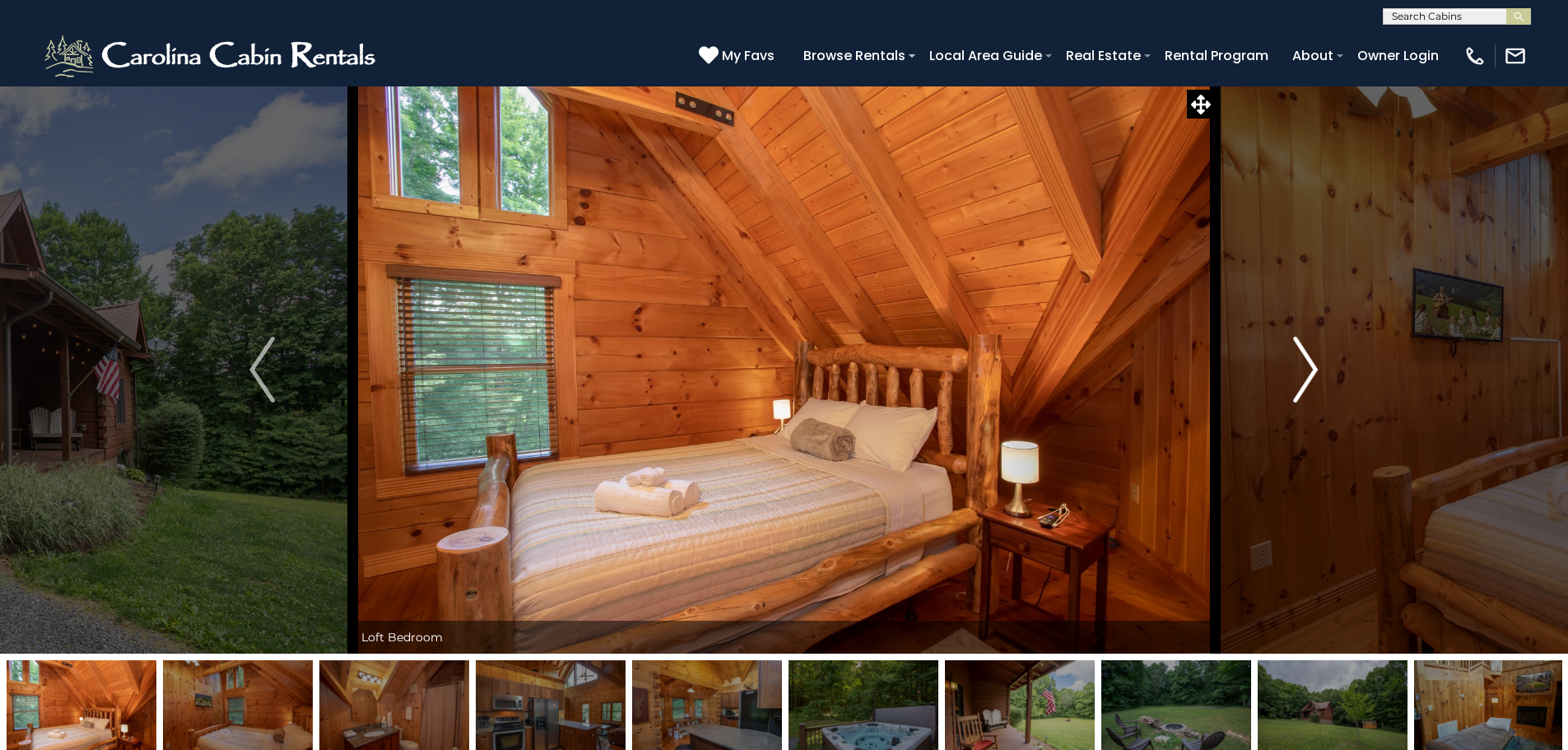
click at [1304, 364] on img "Next" at bounding box center [1305, 370] width 25 height 66
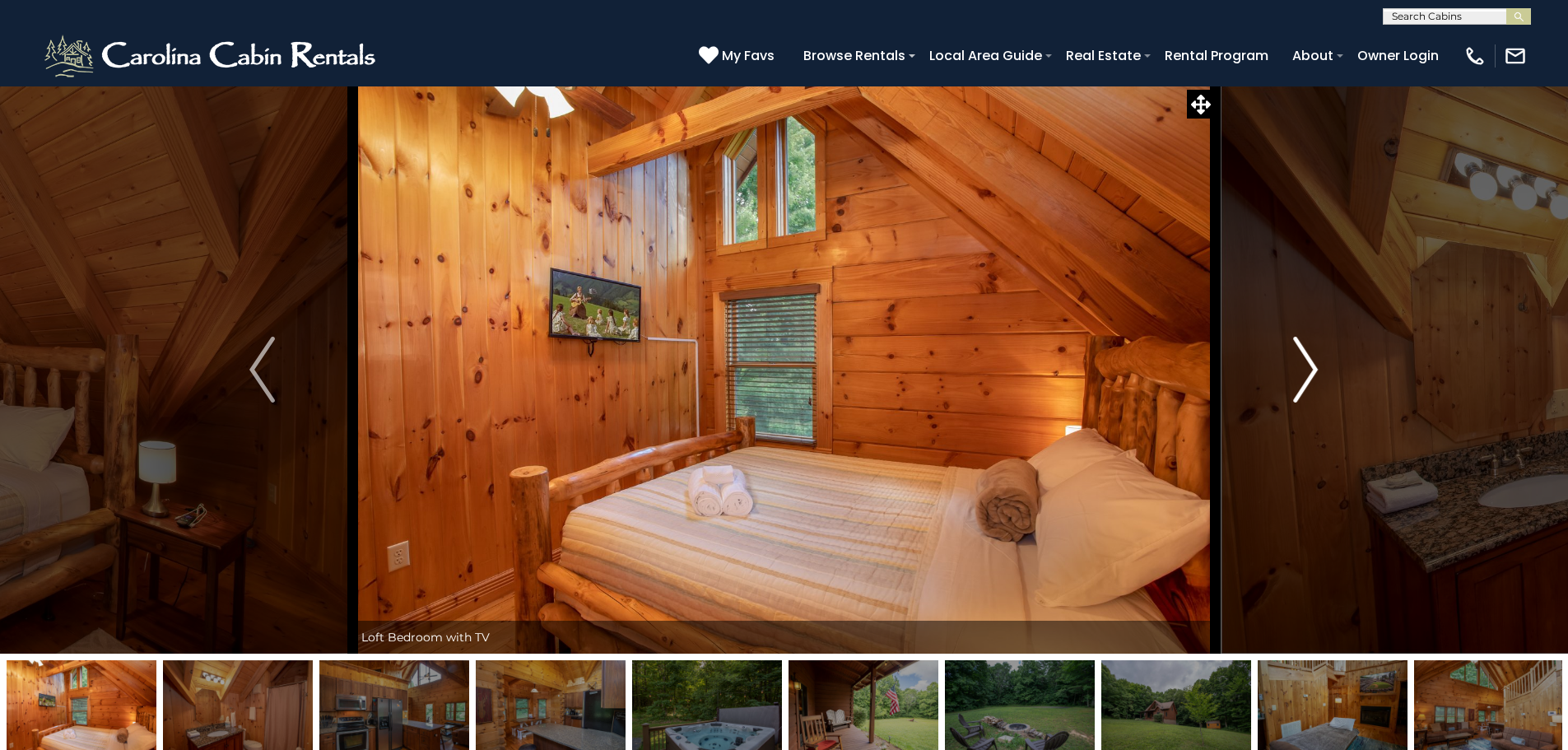
click at [1304, 364] on img "Next" at bounding box center [1305, 370] width 25 height 66
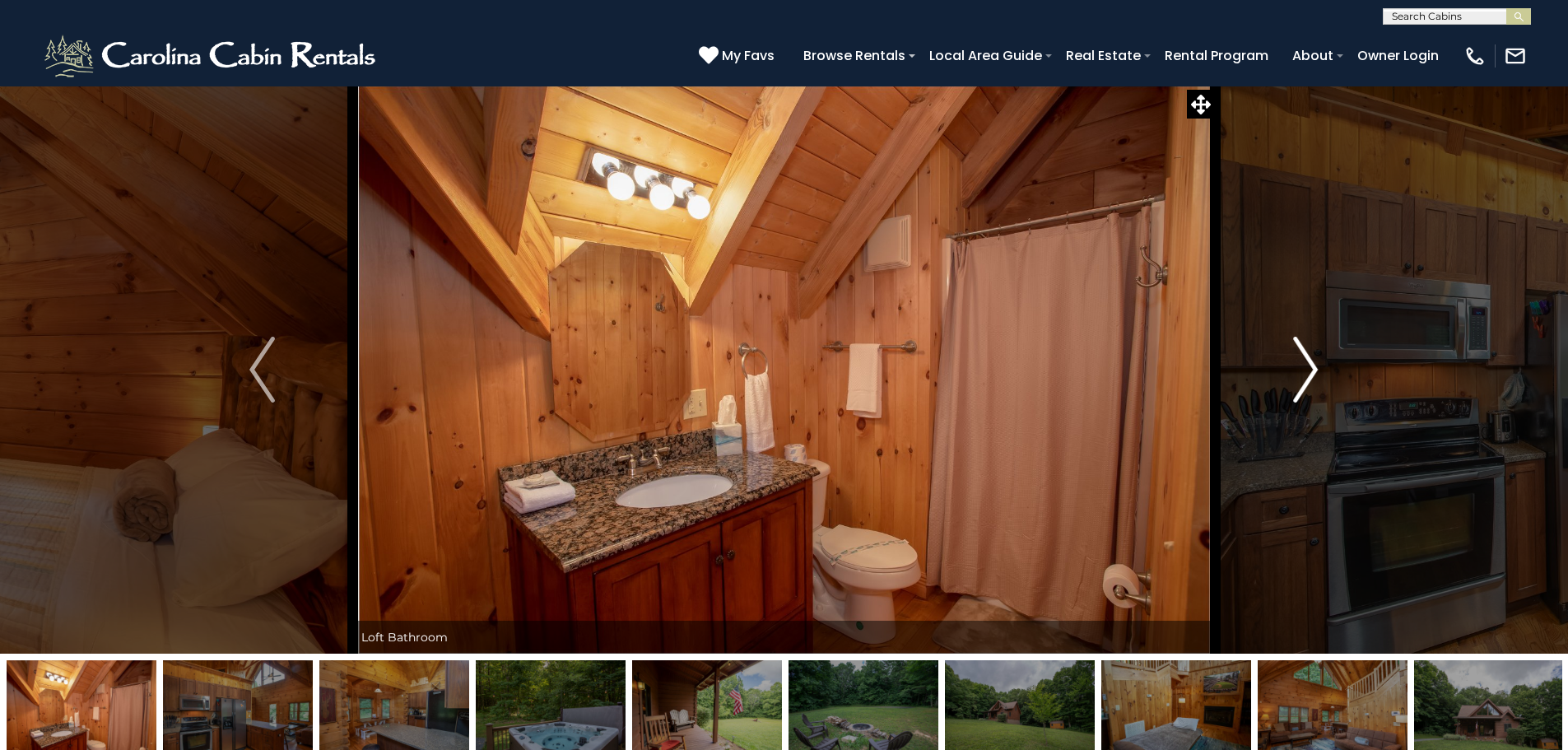
click at [1304, 364] on img "Next" at bounding box center [1305, 370] width 25 height 66
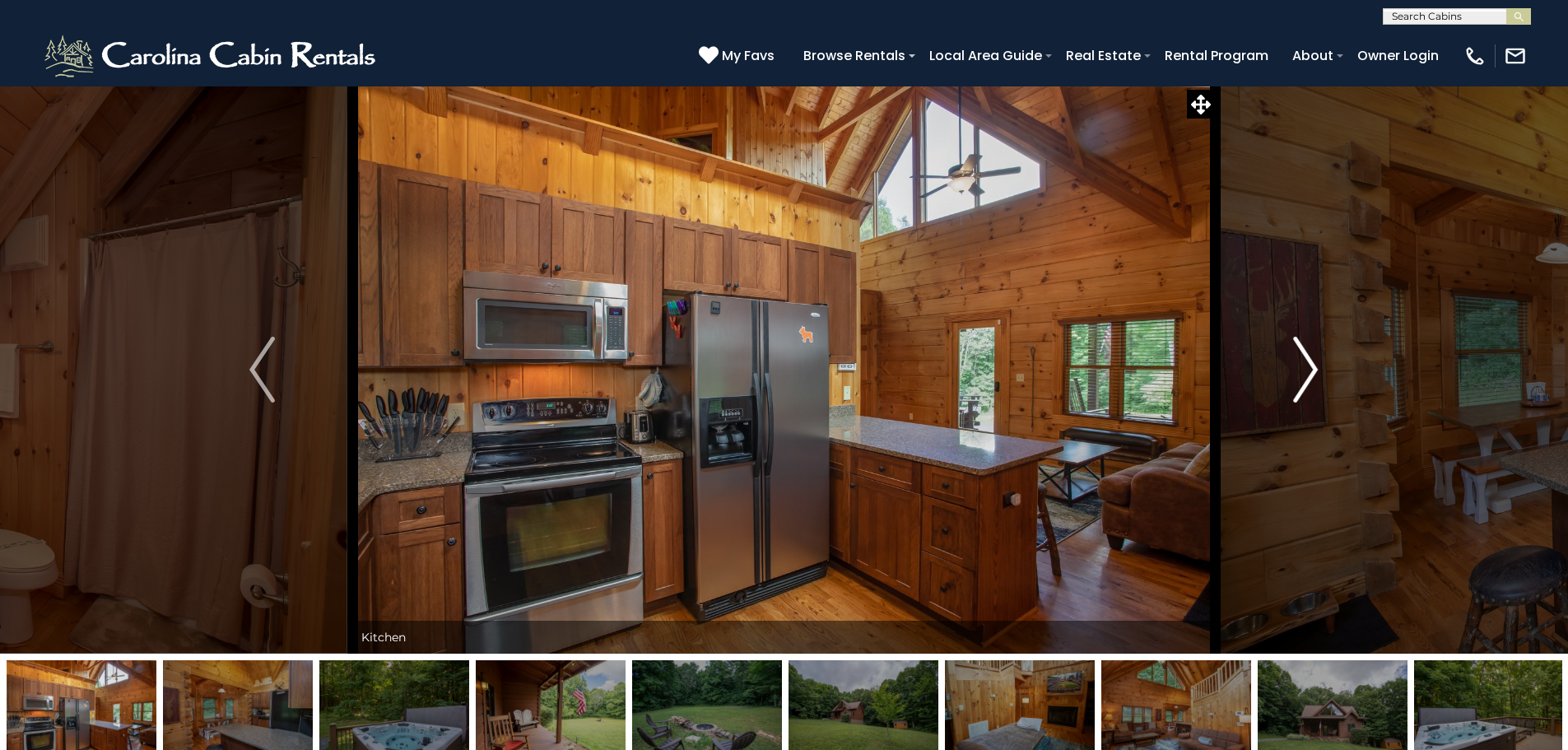
click at [1304, 364] on img "Next" at bounding box center [1305, 370] width 25 height 66
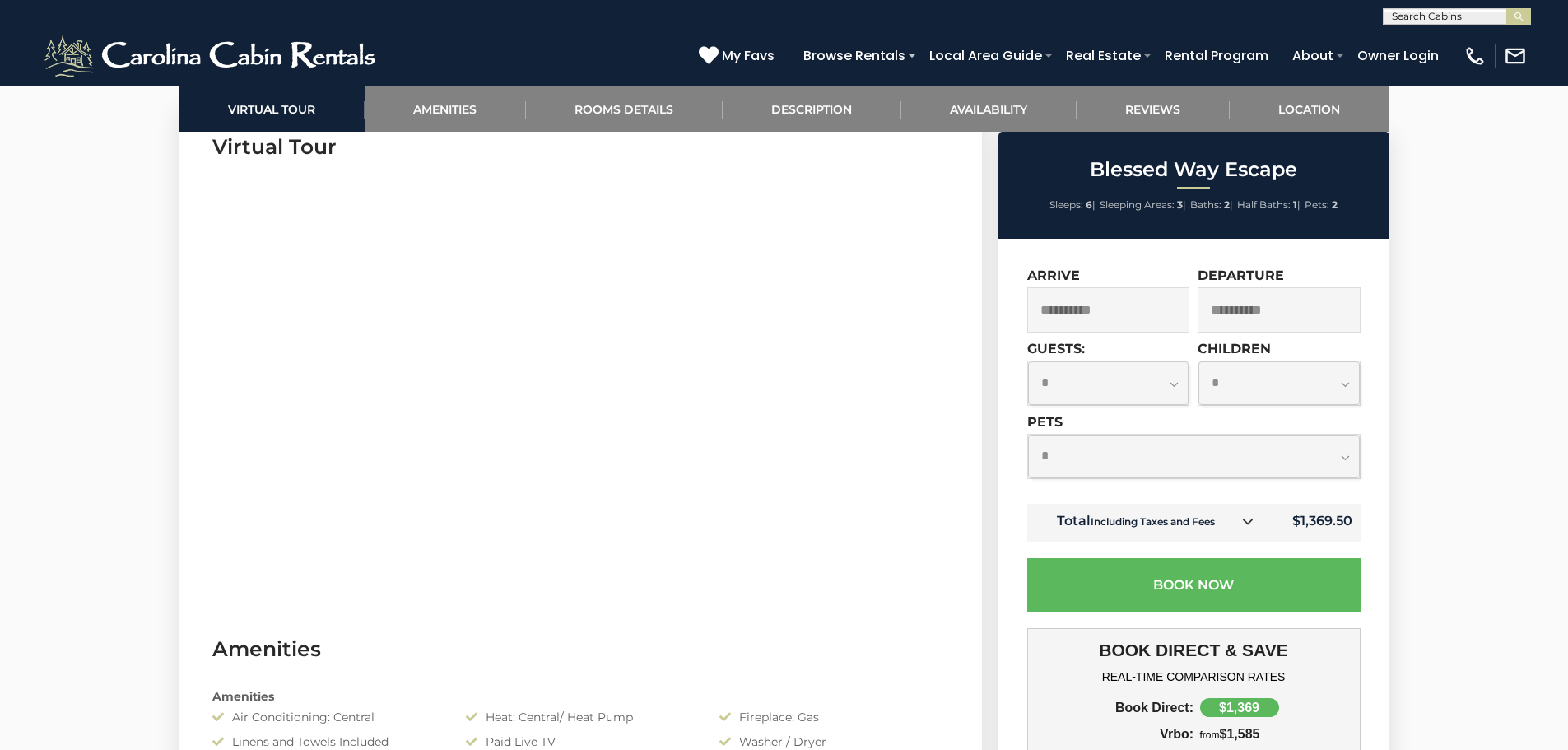
scroll to position [1153, 0]
